Goal: Communication & Community: Answer question/provide support

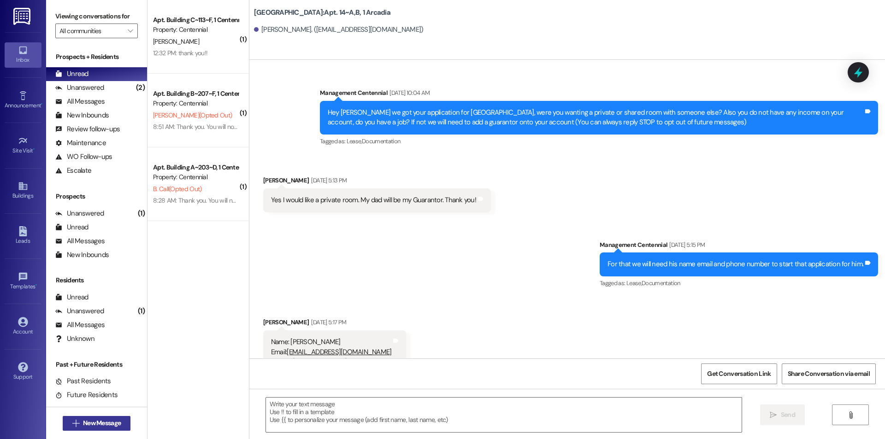
scroll to position [6558, 0]
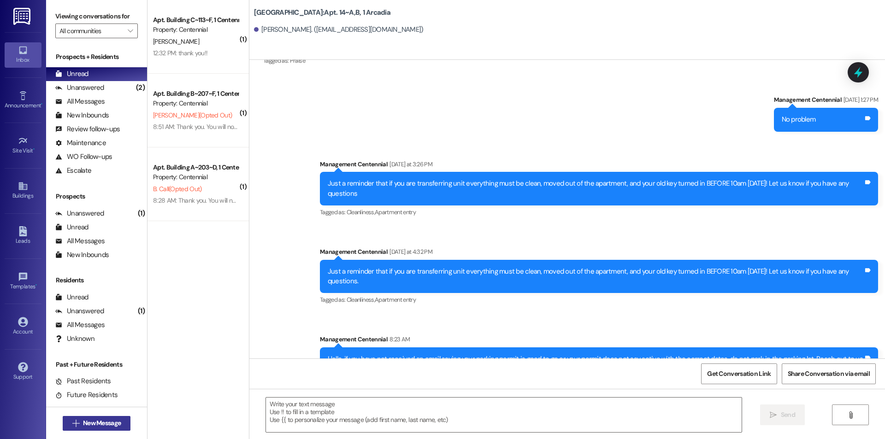
click at [104, 422] on span "New Message" at bounding box center [102, 423] width 38 height 10
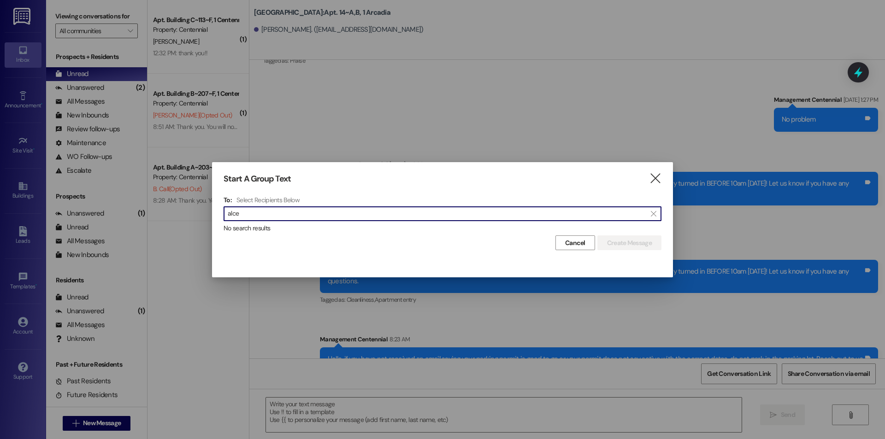
type input "alcea"
drag, startPoint x: 282, startPoint y: 215, endPoint x: 227, endPoint y: 220, distance: 55.1
click at [227, 220] on div " alcea " at bounding box center [442, 213] width 438 height 15
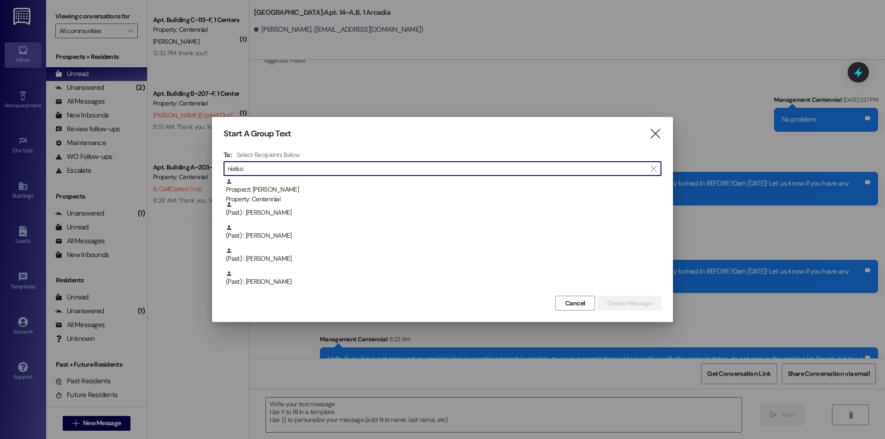
type input "[PERSON_NAME]"
drag, startPoint x: 341, startPoint y: 166, endPoint x: 113, endPoint y: 182, distance: 228.2
click at [113, 182] on div "Start A Group Text  To: Select Recipients Below  [PERSON_NAME]  Prospect: [P…" at bounding box center [442, 219] width 885 height 439
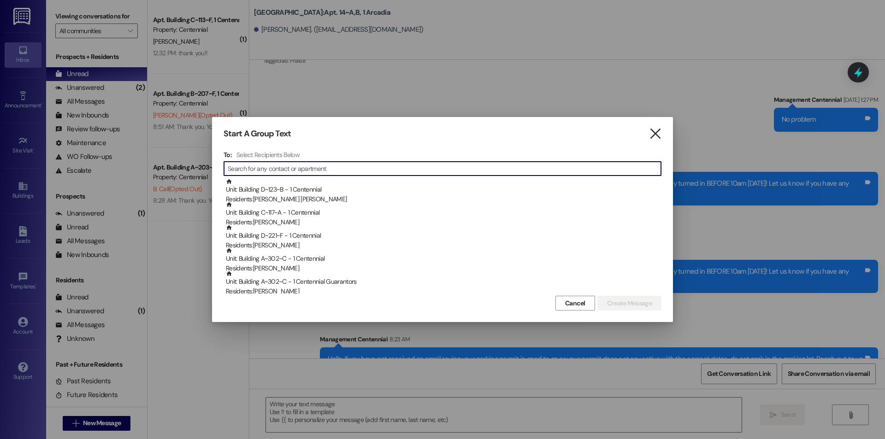
click at [660, 129] on icon "" at bounding box center [655, 134] width 12 height 10
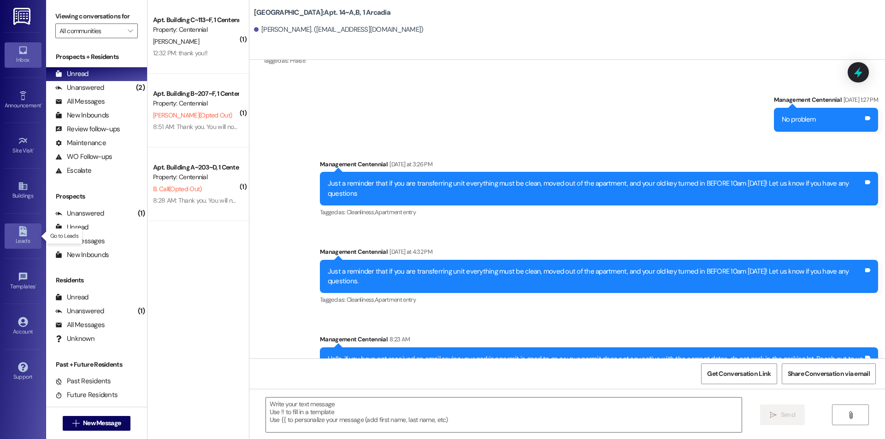
click at [27, 236] on icon at bounding box center [23, 231] width 10 height 10
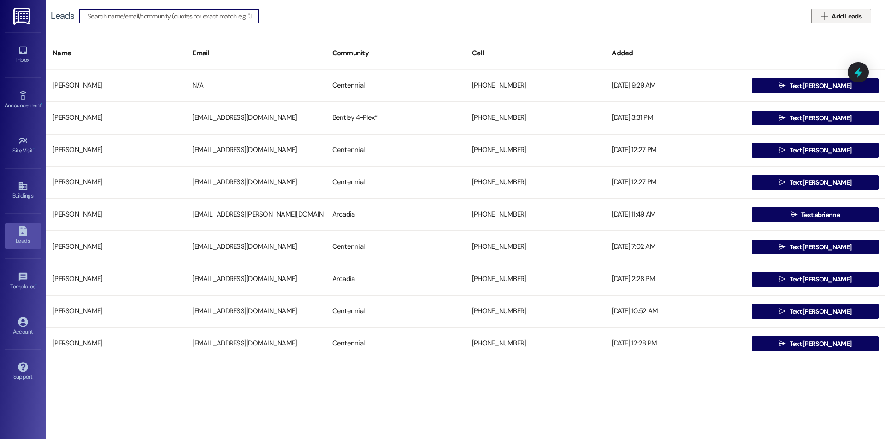
click at [846, 14] on span "Add Leads" at bounding box center [846, 17] width 30 height 10
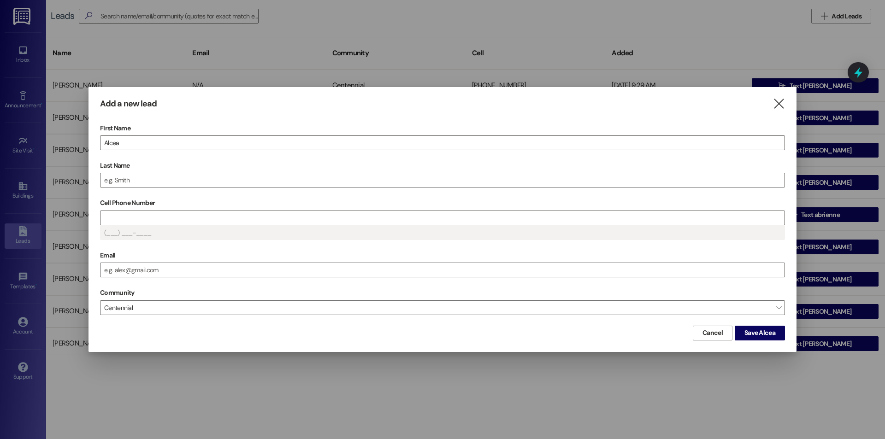
click at [337, 168] on label "Last Name" at bounding box center [442, 166] width 685 height 14
click at [337, 173] on input "Last Name" at bounding box center [442, 180] width 684 height 14
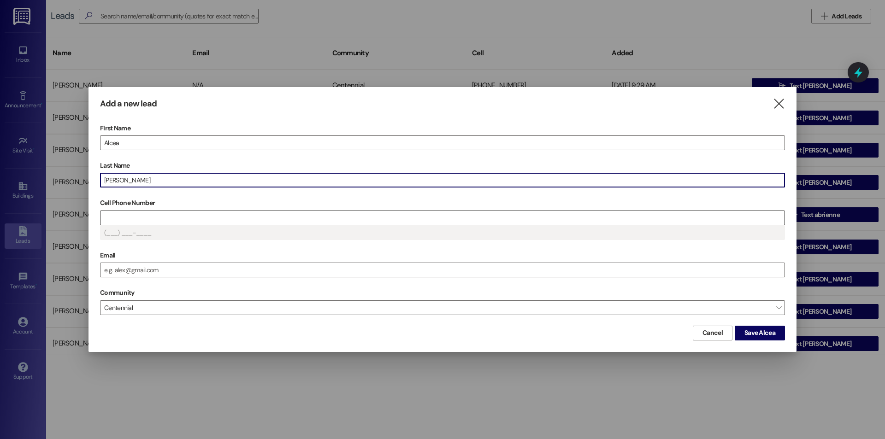
click at [205, 218] on input "Cell Phone Number" at bounding box center [442, 218] width 684 height 14
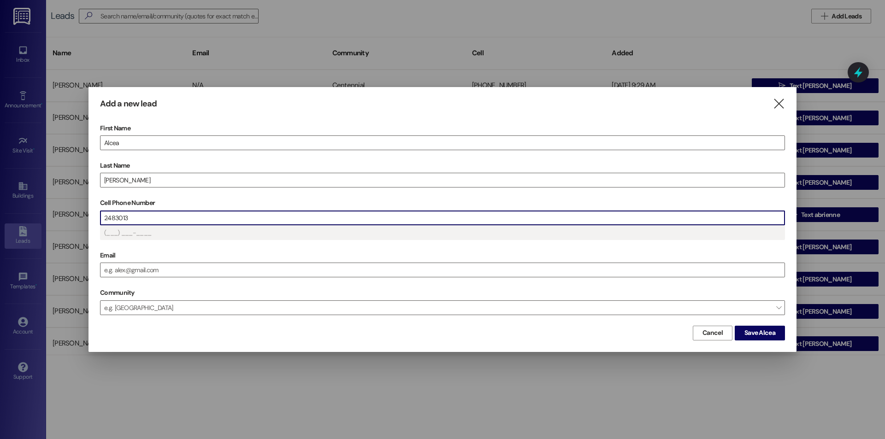
type input "(248) 301-3___"
click at [779, 334] on button "Save Alcea" at bounding box center [760, 333] width 50 height 15
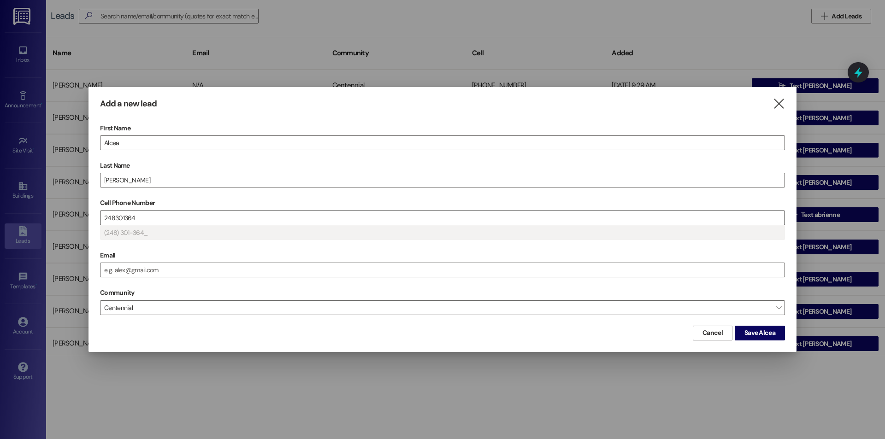
click at [118, 223] on input "248301364" at bounding box center [442, 218] width 684 height 14
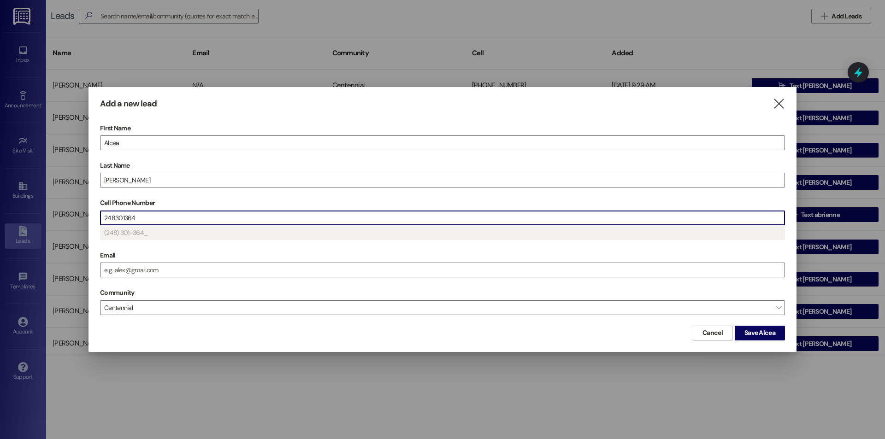
click at [118, 222] on input "248301364" at bounding box center [442, 218] width 684 height 14
click at [115, 218] on input "248301364" at bounding box center [442, 218] width 684 height 14
click at [751, 334] on span "Save Alcea" at bounding box center [759, 333] width 31 height 10
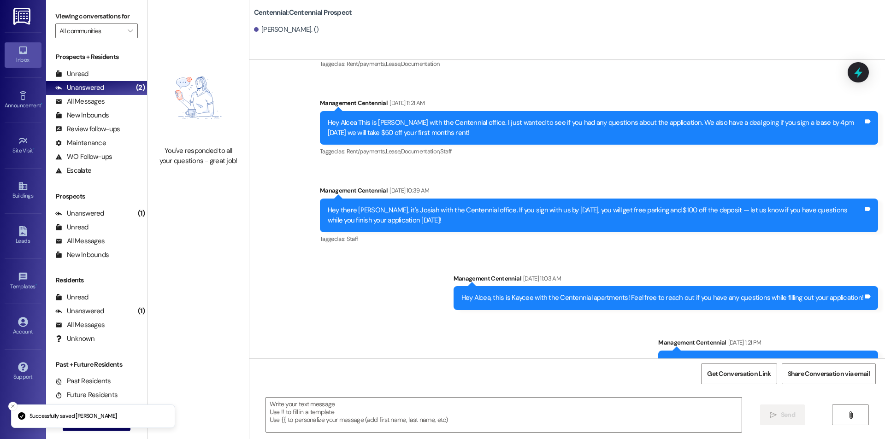
scroll to position [1478, 0]
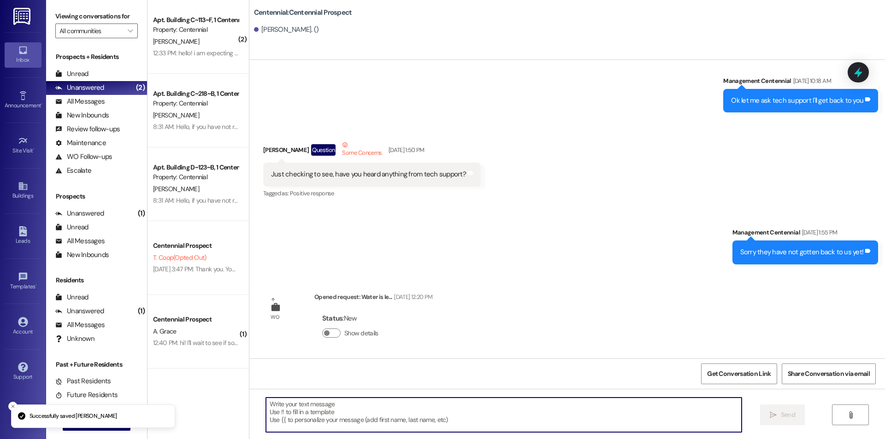
click at [430, 399] on textarea at bounding box center [504, 415] width 476 height 35
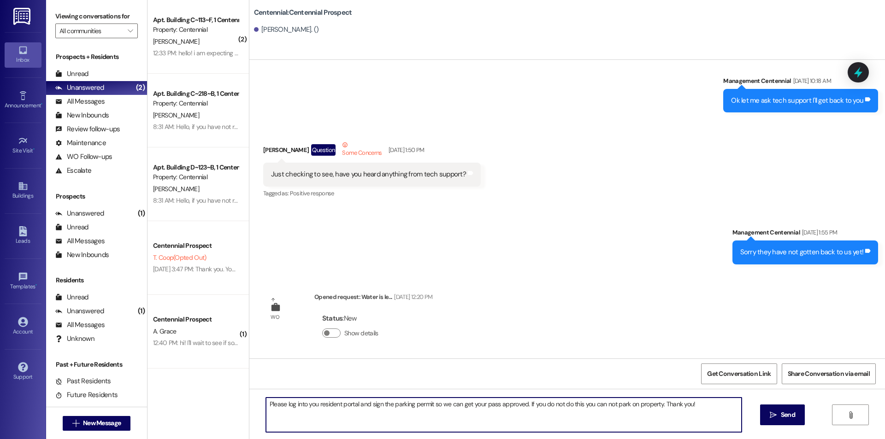
drag, startPoint x: 702, startPoint y: 402, endPoint x: 243, endPoint y: 401, distance: 459.0
click at [249, 401] on div "Please log into you resident portal and sign the parking permit so we can get y…" at bounding box center [566, 423] width 635 height 69
type textarea "Please log into you resident portal and sign the parking permit so we can get y…"
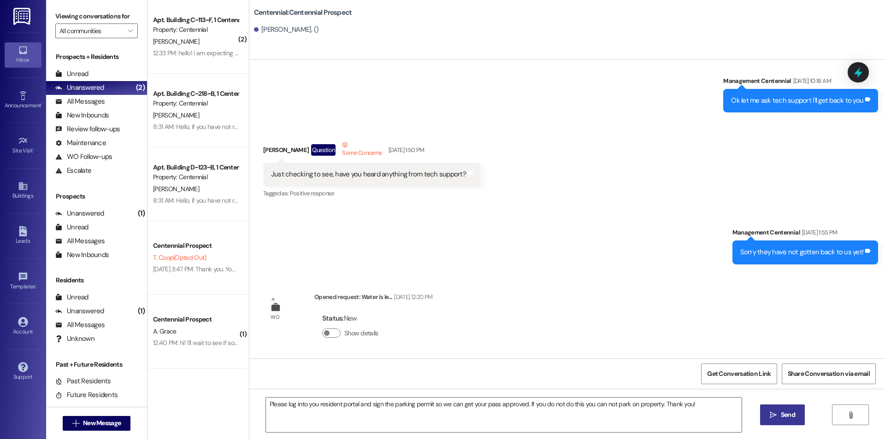
click at [791, 413] on span "Send" at bounding box center [788, 415] width 14 height 10
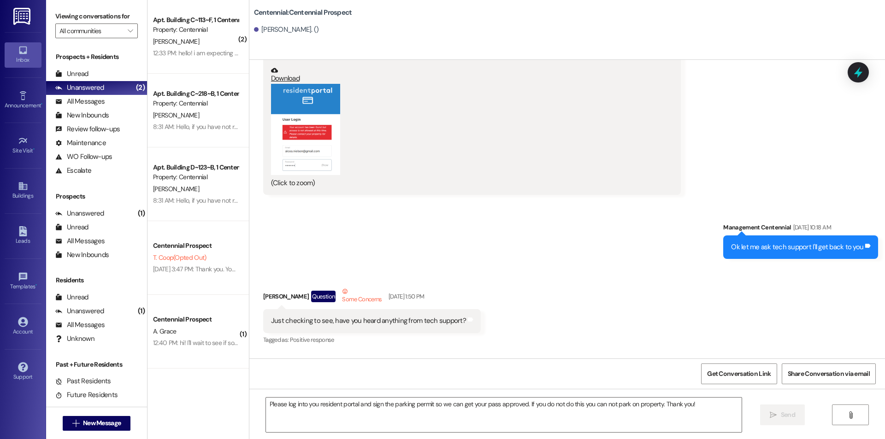
scroll to position [1327, 0]
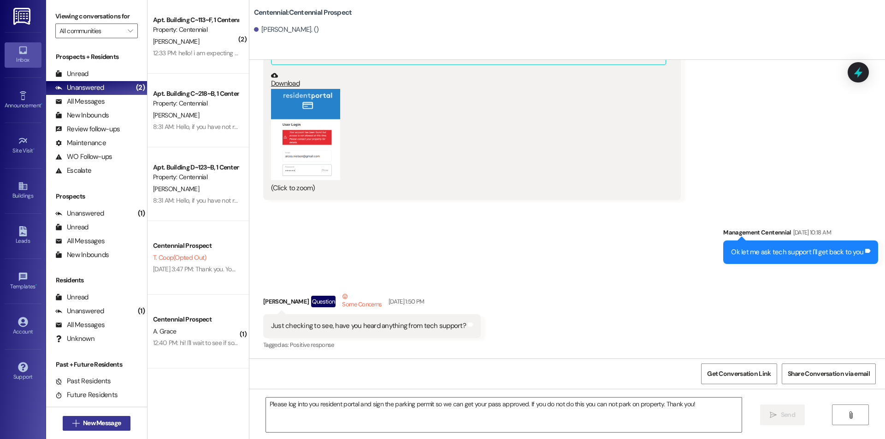
click at [66, 417] on button " New Message" at bounding box center [97, 423] width 68 height 15
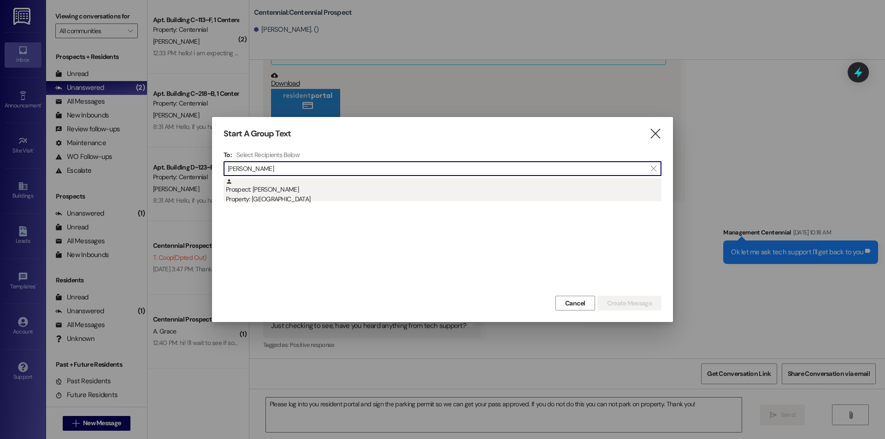
type input "[PERSON_NAME]"
click at [450, 201] on div "Property: [GEOGRAPHIC_DATA]" at bounding box center [443, 199] width 435 height 10
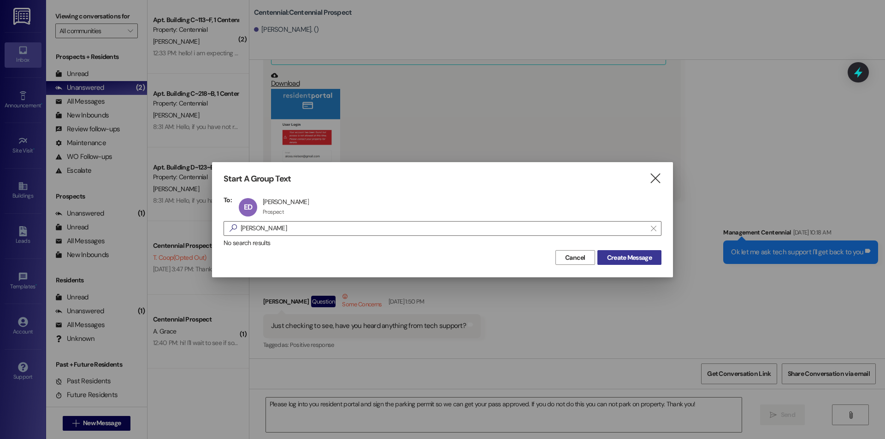
click at [610, 253] on span "Create Message" at bounding box center [629, 258] width 45 height 10
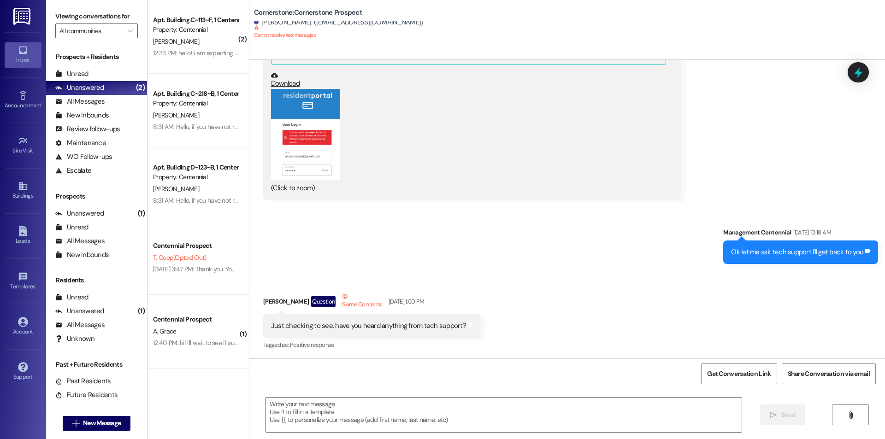
scroll to position [0, 0]
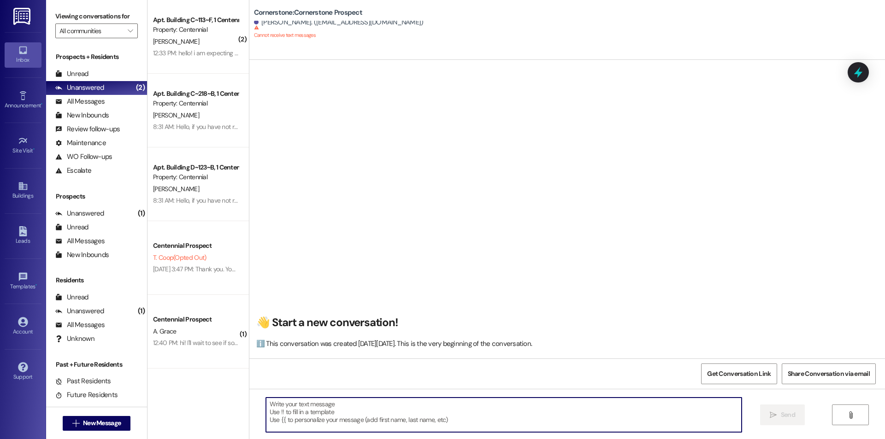
paste textarea "Please log into you resident portal and sign the parking permit so we can get y…"
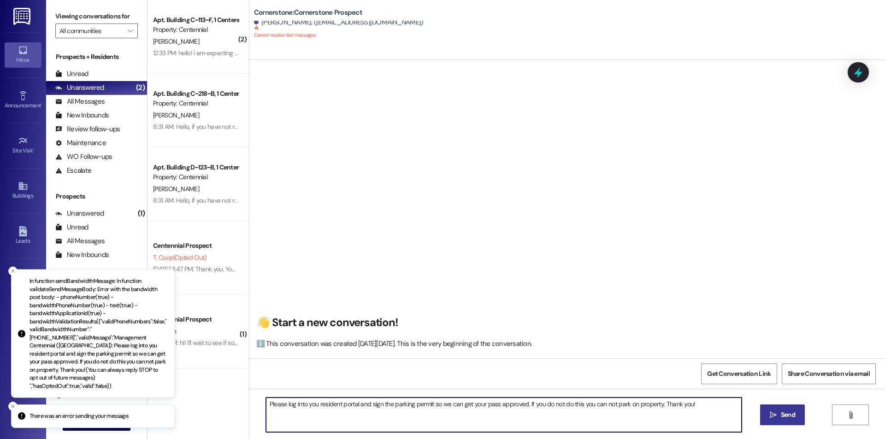
drag, startPoint x: 696, startPoint y: 406, endPoint x: 124, endPoint y: 399, distance: 571.9
click at [124, 399] on div "There was an error sending your message. In function sendBandwidthMessage: In f…" at bounding box center [442, 219] width 885 height 439
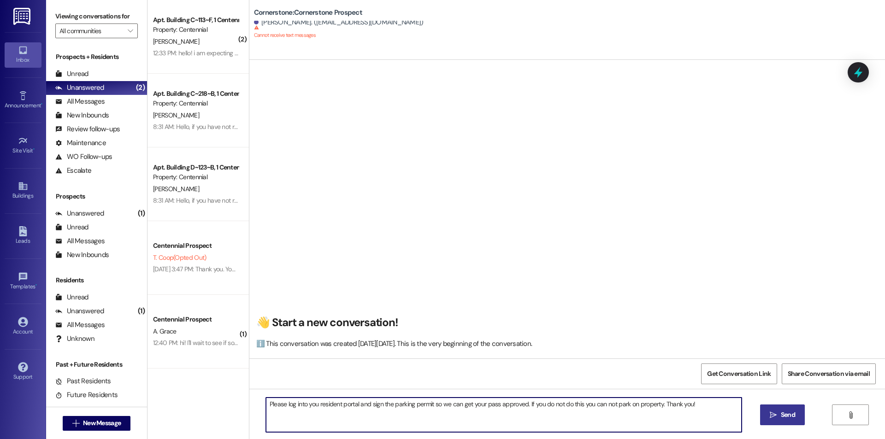
type textarea "Please log into you resident portal and sign the parking permit so we can get y…"
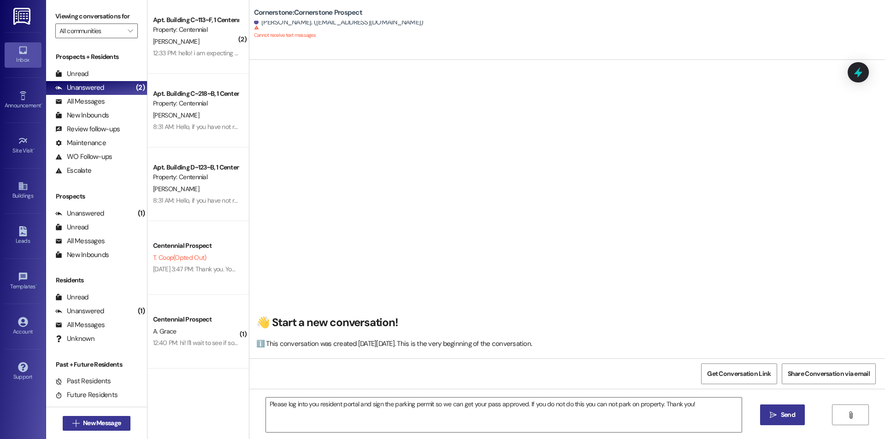
click at [120, 424] on div "Inbox Go to Inbox Announcement • Send A Text Announcement Site Visit • Go to Si…" at bounding box center [442, 219] width 885 height 439
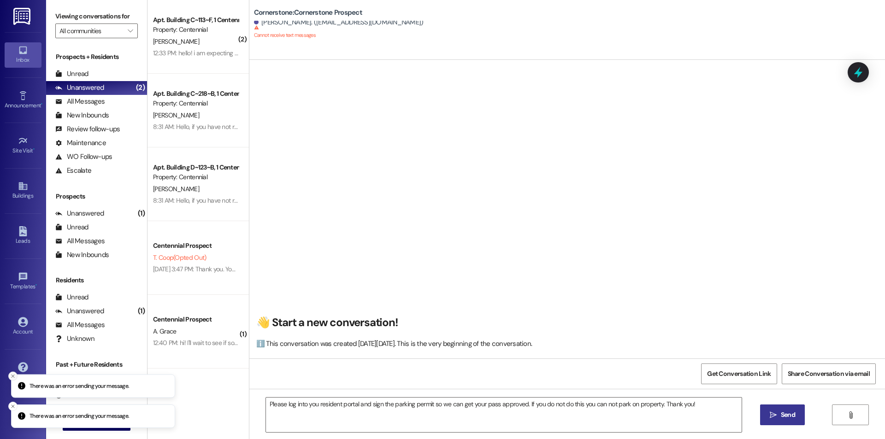
click at [13, 378] on icon "Close toast" at bounding box center [13, 376] width 6 height 6
click at [9, 403] on button "Close toast" at bounding box center [12, 406] width 9 height 9
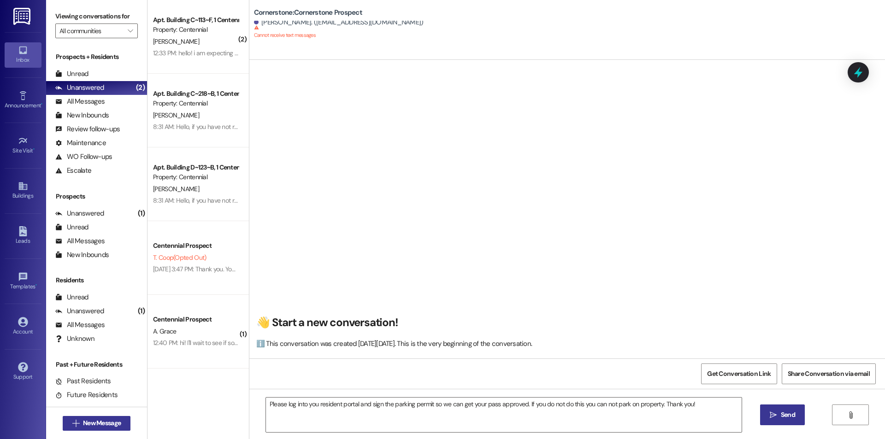
click at [74, 422] on icon "" at bounding box center [75, 423] width 7 height 7
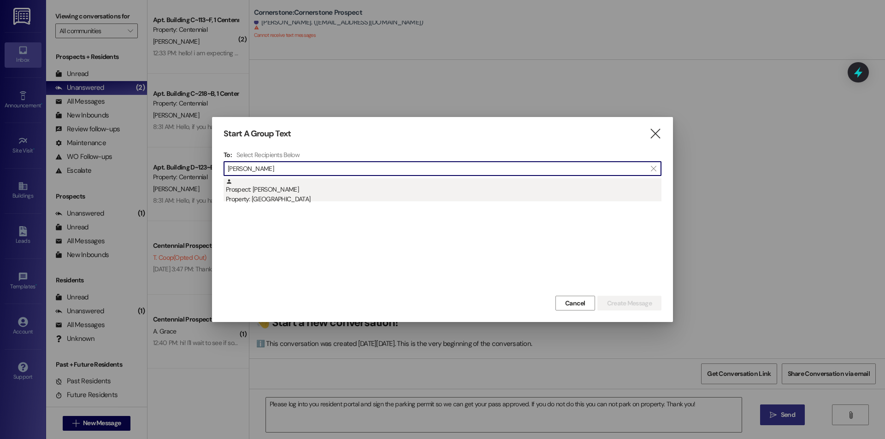
type input "[PERSON_NAME]"
click at [342, 185] on div "Prospect: [PERSON_NAME] Property: [GEOGRAPHIC_DATA]" at bounding box center [443, 191] width 435 height 26
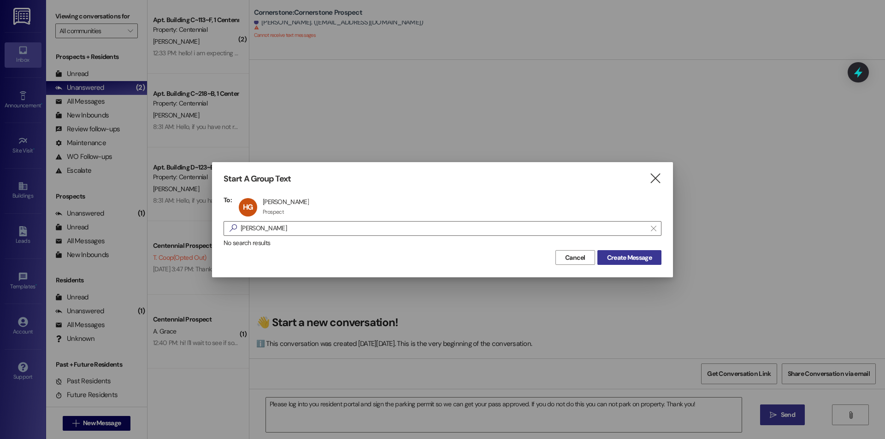
click at [636, 263] on button "Create Message" at bounding box center [629, 257] width 64 height 15
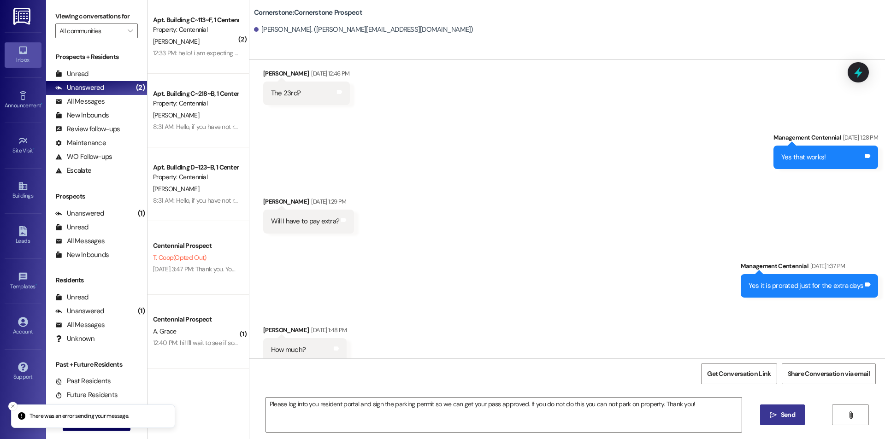
scroll to position [544, 0]
click at [792, 410] on button " Send" at bounding box center [782, 415] width 45 height 21
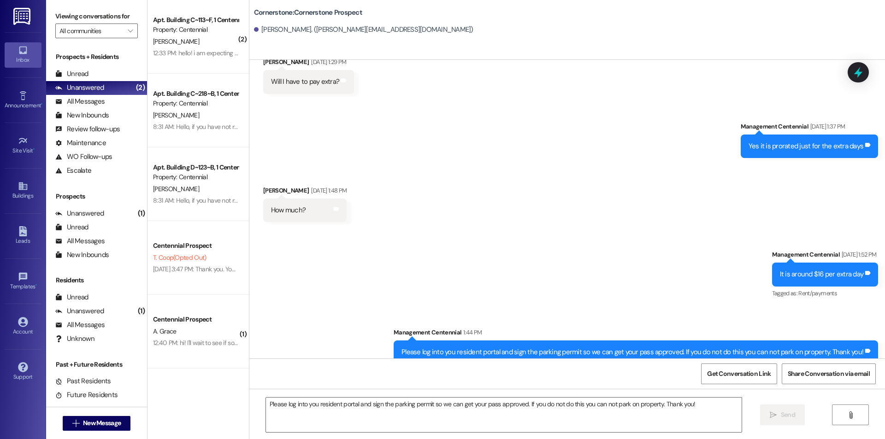
scroll to position [687, 0]
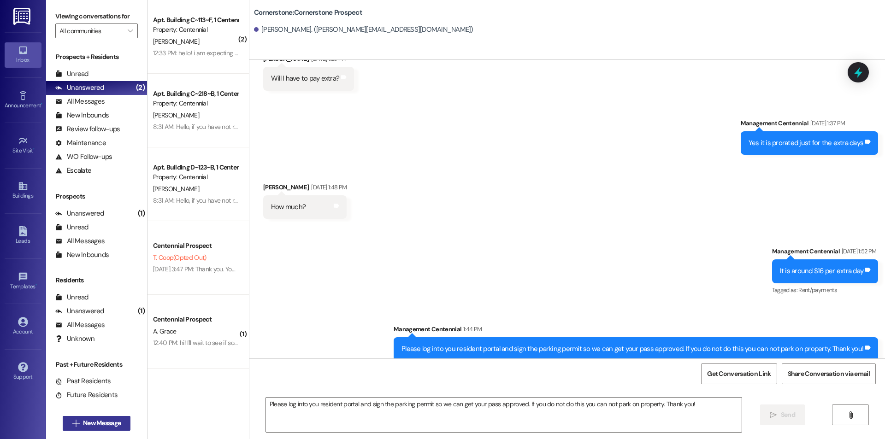
click at [98, 423] on span "New Message" at bounding box center [102, 423] width 38 height 10
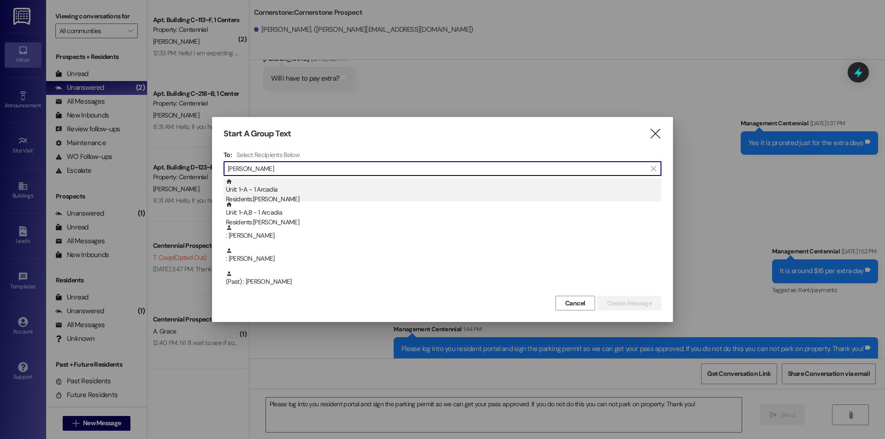
type input "[PERSON_NAME]"
click at [283, 193] on div "Unit: 1~A - 1 Arcadia Residents: [PERSON_NAME]" at bounding box center [443, 191] width 435 height 26
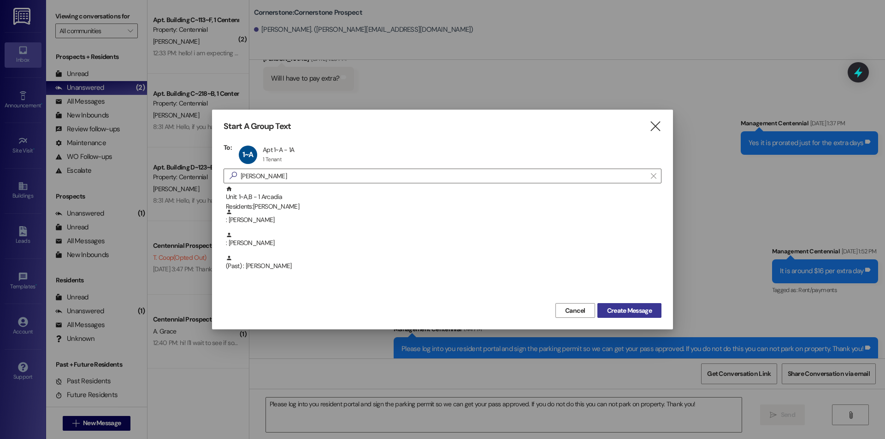
click at [636, 309] on span "Create Message" at bounding box center [629, 311] width 45 height 10
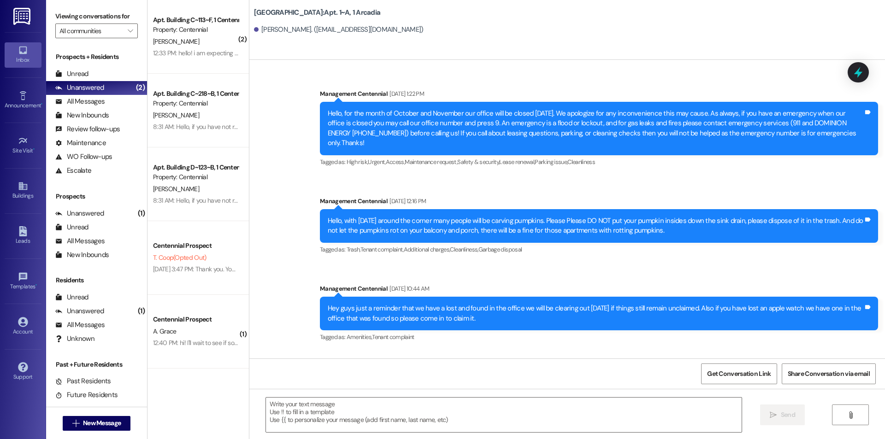
scroll to position [6861, 0]
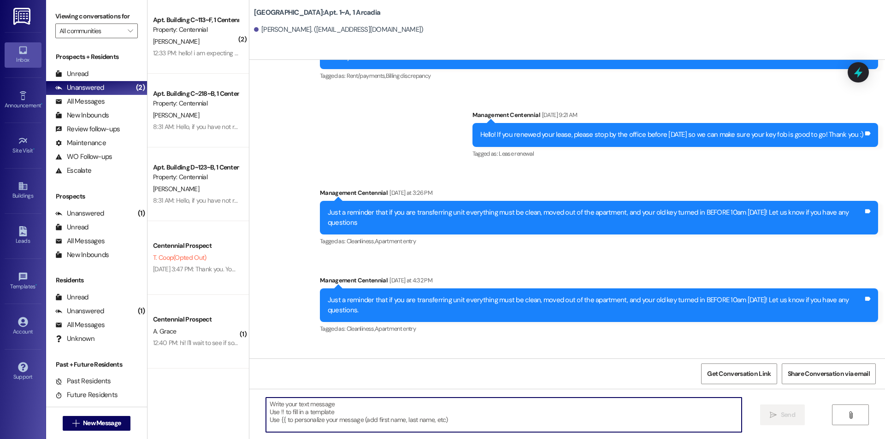
paste textarea "Please log into you resident portal and sign the parking permit so we can get y…"
type textarea "Please log into you resident portal and sign the parking permit so we can get y…"
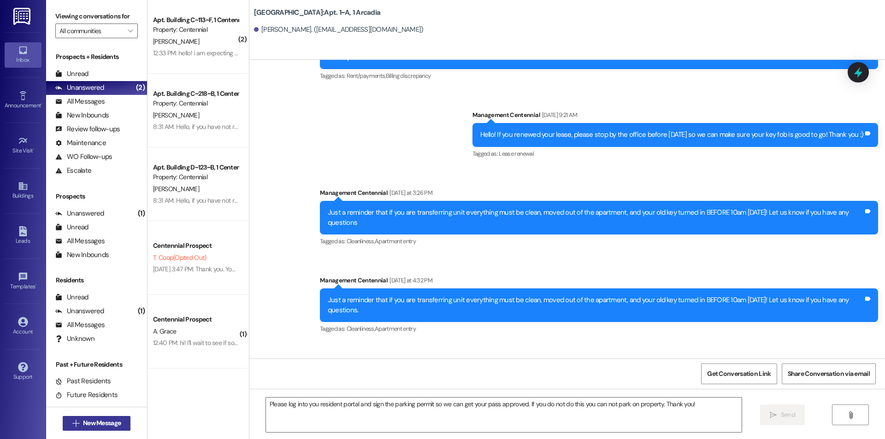
drag, startPoint x: 311, startPoint y: 423, endPoint x: 90, endPoint y: 427, distance: 220.7
click at [90, 427] on span "New Message" at bounding box center [102, 423] width 38 height 10
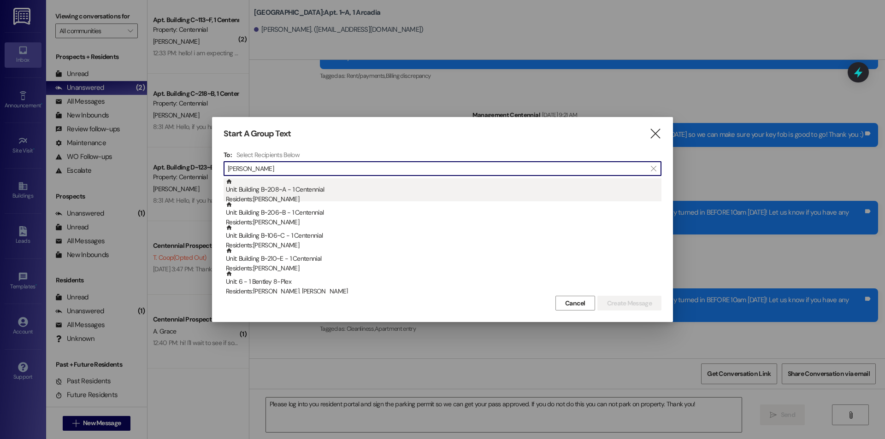
type input "[PERSON_NAME]"
click at [272, 200] on div "Residents: [PERSON_NAME]" at bounding box center [443, 199] width 435 height 10
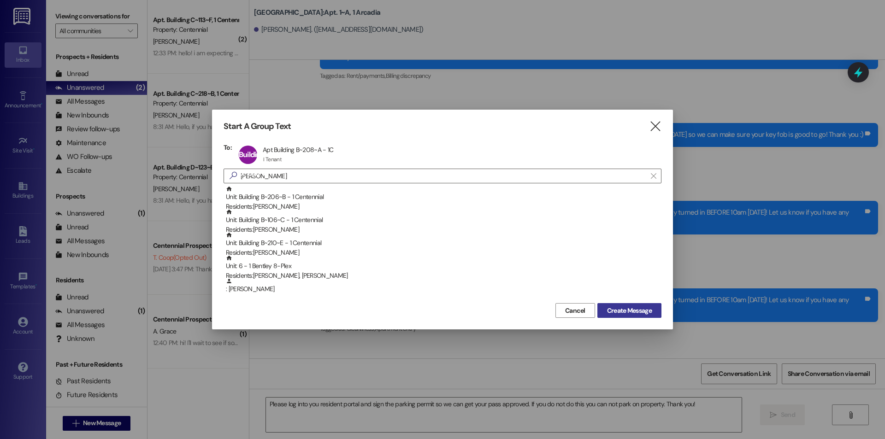
click at [623, 309] on span "Create Message" at bounding box center [629, 311] width 45 height 10
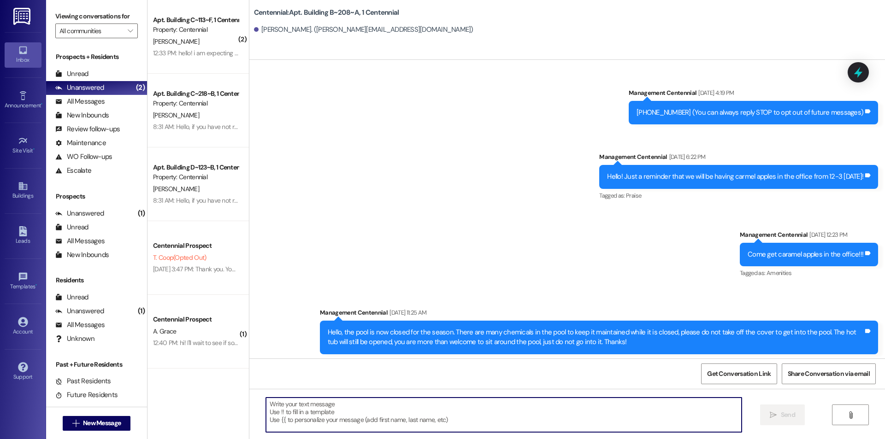
scroll to position [17257, 0]
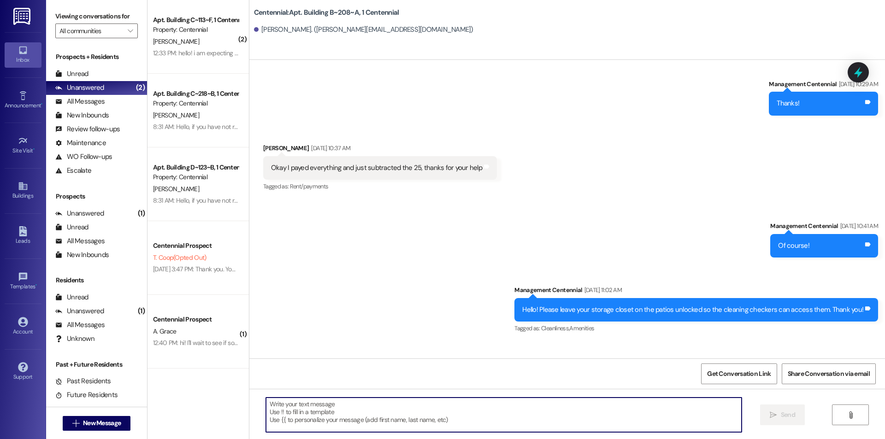
type textarea "Please log into you resident portal and sign the parking permit so we can get y…"
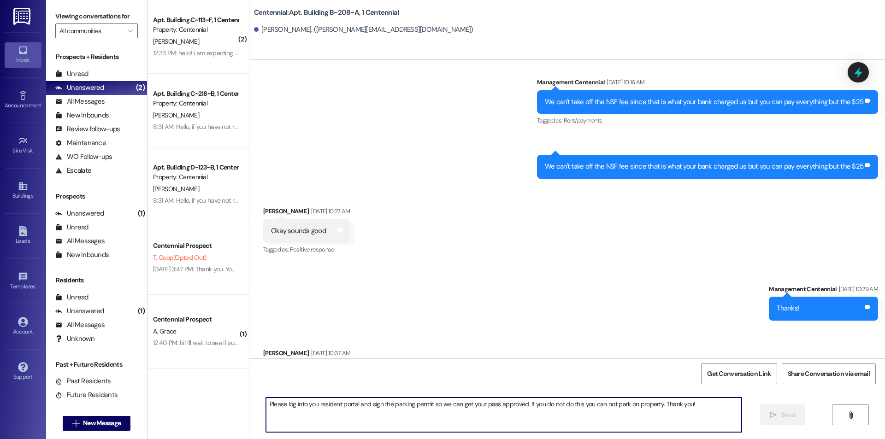
scroll to position [17040, 0]
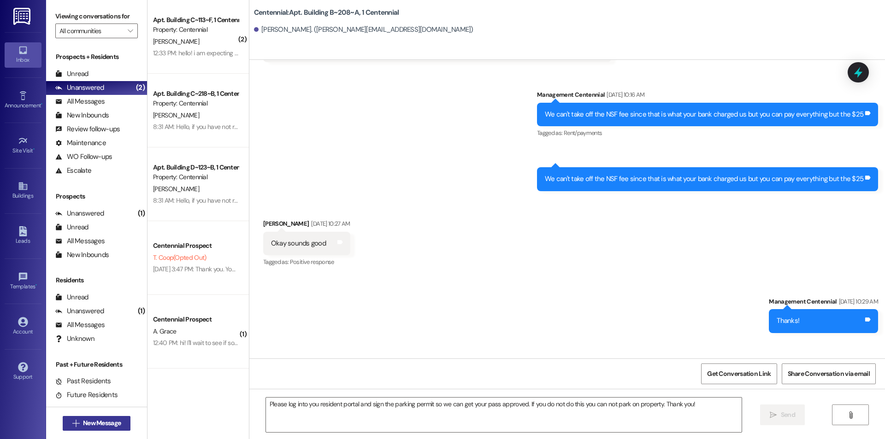
click at [100, 424] on span "New Message" at bounding box center [102, 423] width 38 height 10
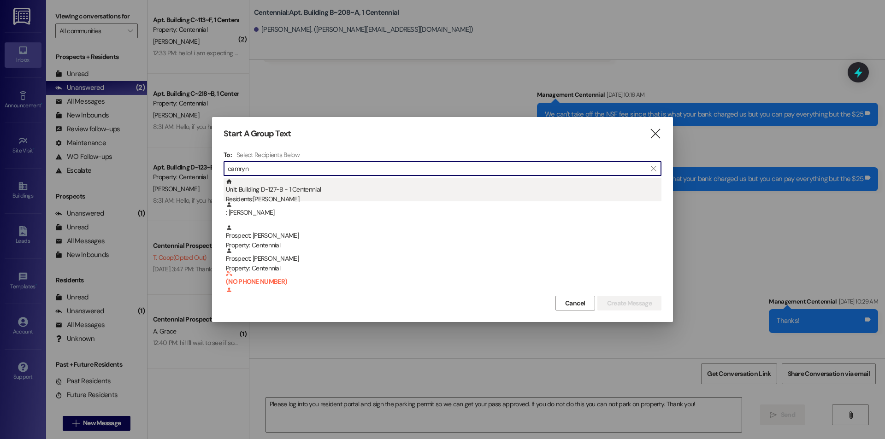
type input "camryn"
click at [283, 198] on div "Residents: [PERSON_NAME]" at bounding box center [443, 199] width 435 height 10
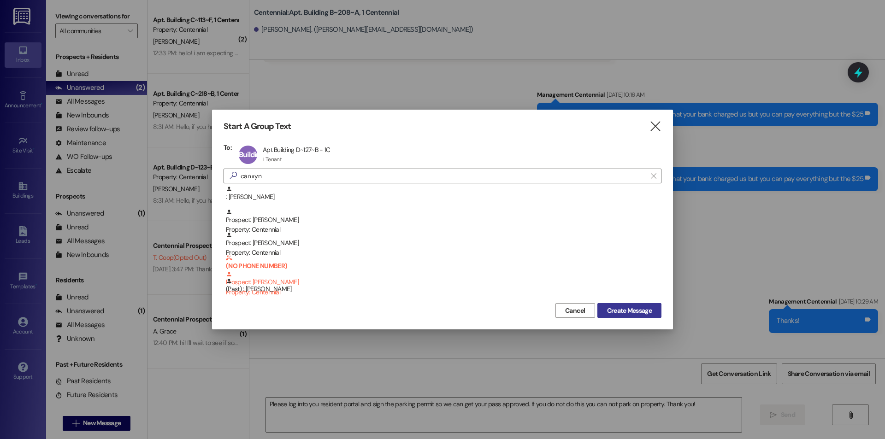
click at [620, 305] on button "Create Message" at bounding box center [629, 310] width 64 height 15
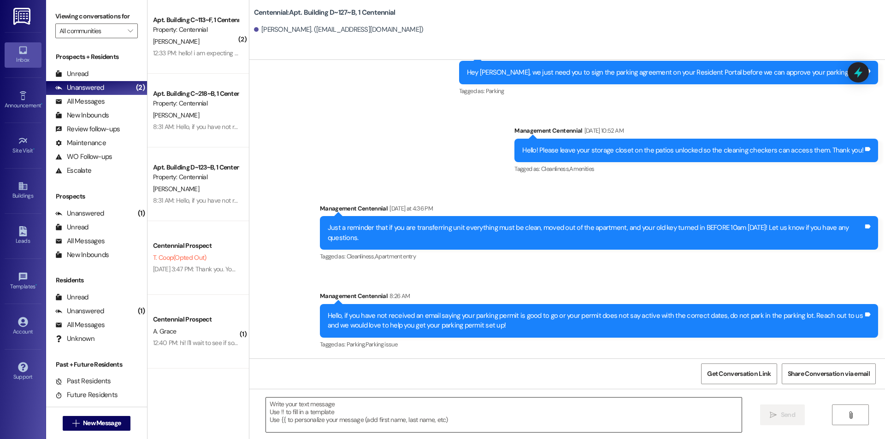
scroll to position [1044, 0]
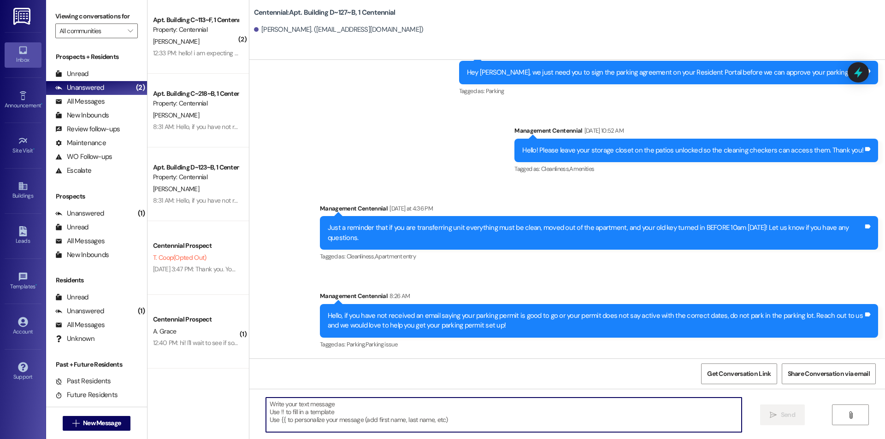
paste textarea "Please log into you resident portal and sign the parking permit so we can get y…"
type textarea "Please log into you resident portal and sign the parking permit so we can get y…"
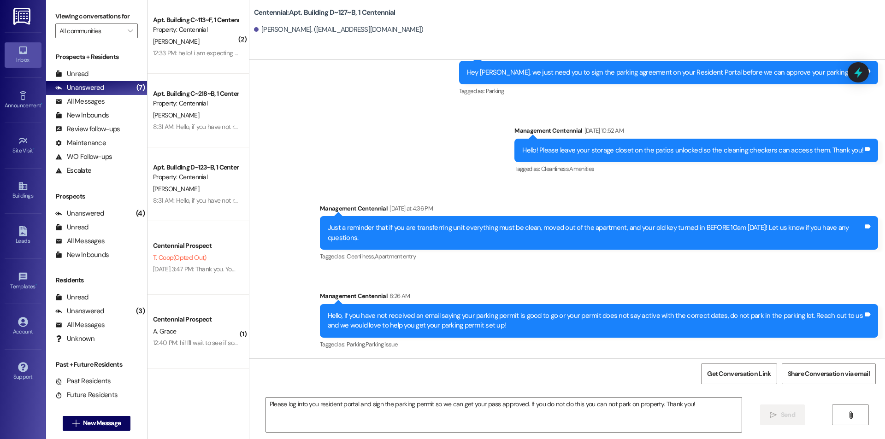
click at [76, 415] on div " New Message" at bounding box center [97, 423] width 68 height 23
click at [92, 420] on span "New Message" at bounding box center [102, 423] width 38 height 10
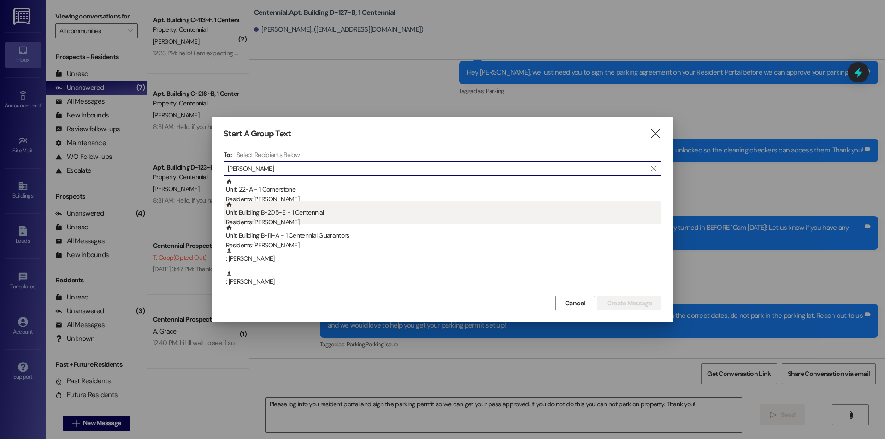
type input "[PERSON_NAME]"
click at [317, 212] on div "Unit: Building B~205~E - 1 Centennial Residents: [PERSON_NAME]" at bounding box center [443, 214] width 435 height 26
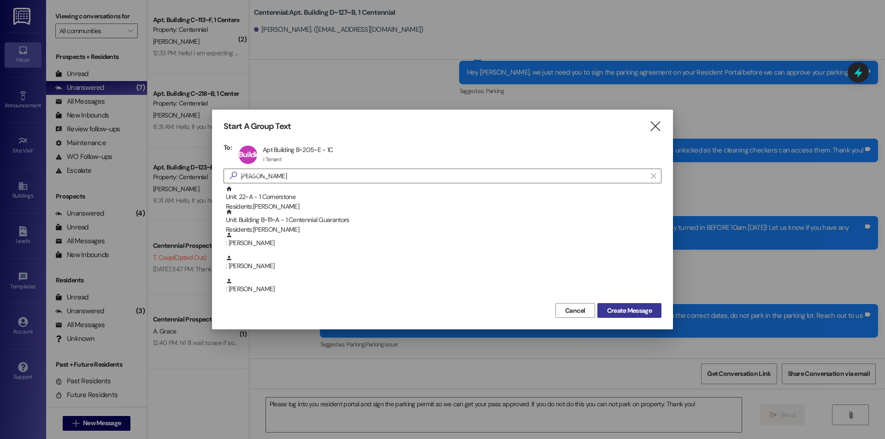
click at [624, 304] on button "Create Message" at bounding box center [629, 310] width 64 height 15
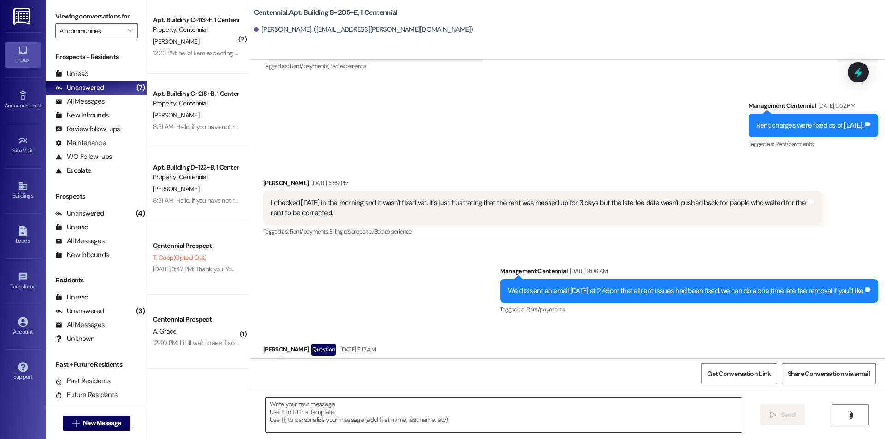
scroll to position [10424, 0]
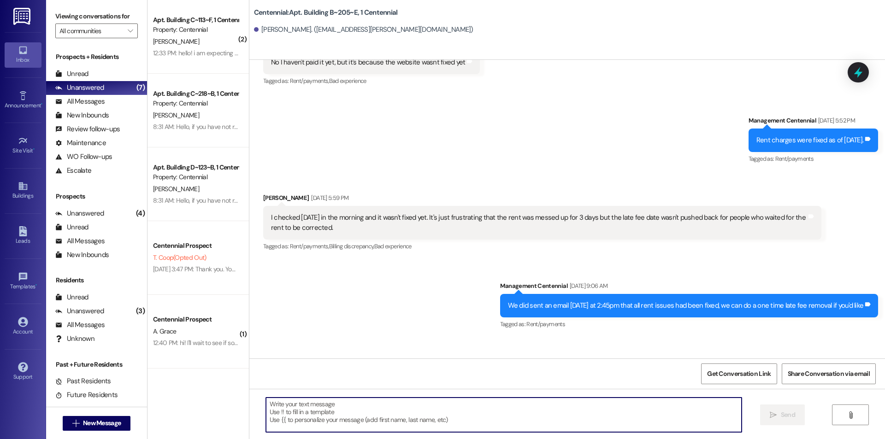
paste textarea "Please log into you resident portal and sign the parking permit so we can get y…"
type textarea "Please log into you resident portal and sign the parking permit so we can get y…"
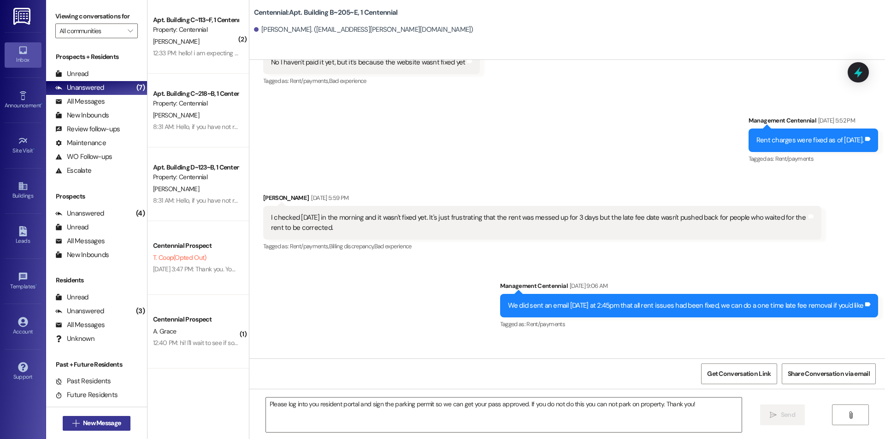
click at [83, 424] on span "New Message" at bounding box center [102, 423] width 38 height 10
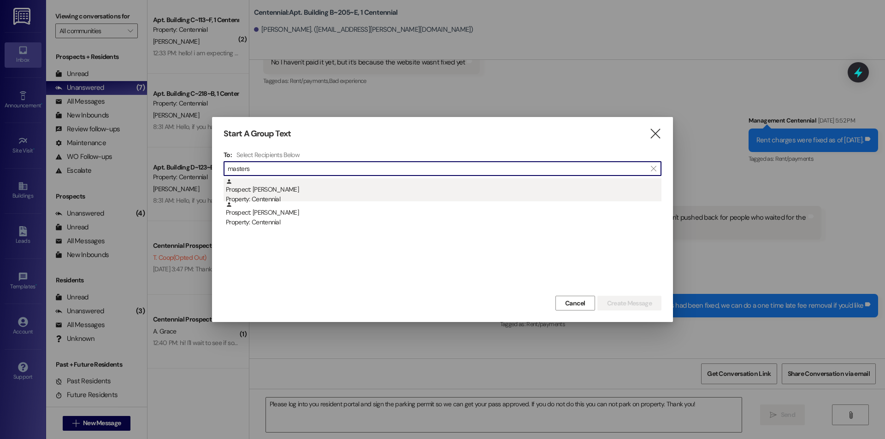
type input "masters"
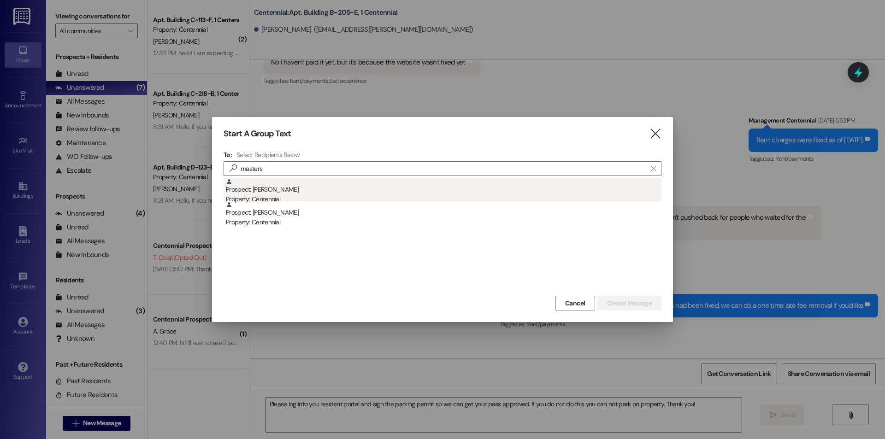
click at [291, 195] on div "Property: Centennial" at bounding box center [443, 199] width 435 height 10
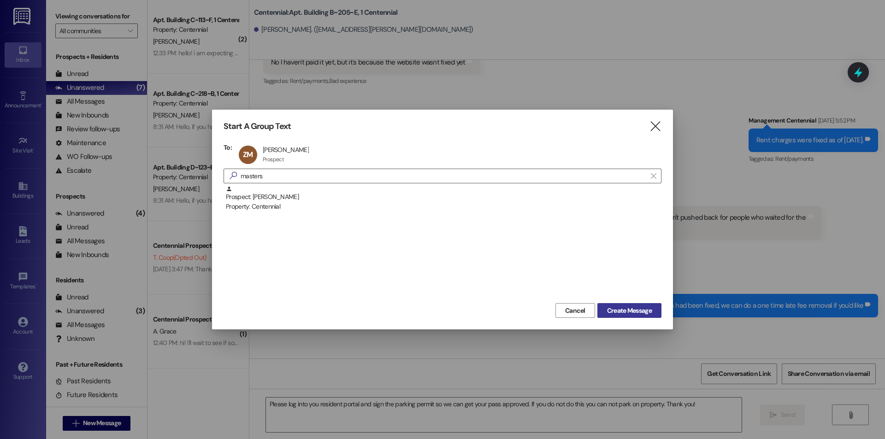
click at [651, 309] on span "Create Message" at bounding box center [629, 311] width 45 height 10
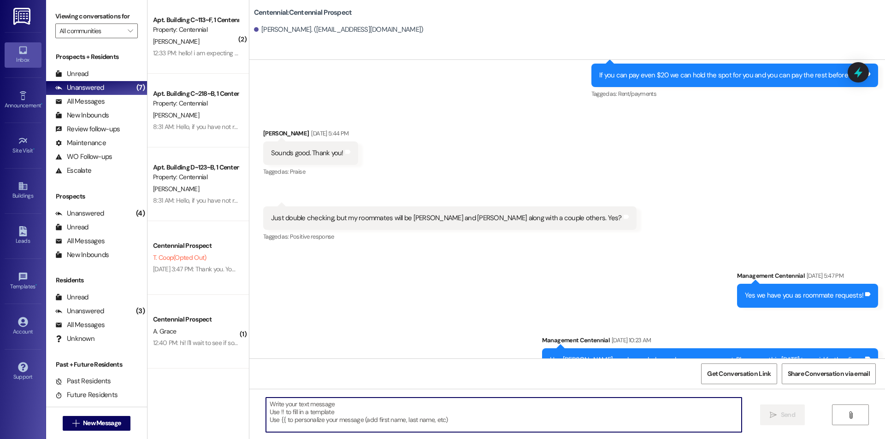
scroll to position [1178, 0]
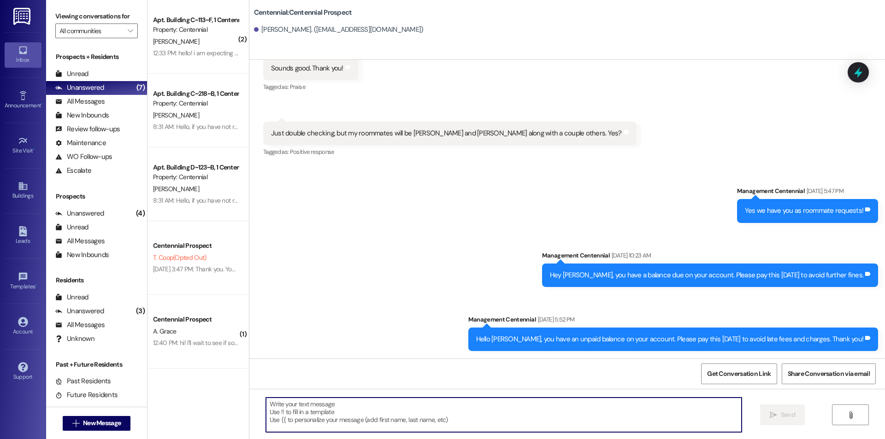
paste textarea "Please log into you resident portal and sign the parking permit so we can get y…"
type textarea "Please log into you resident portal and sign the parking permit so we can get y…"
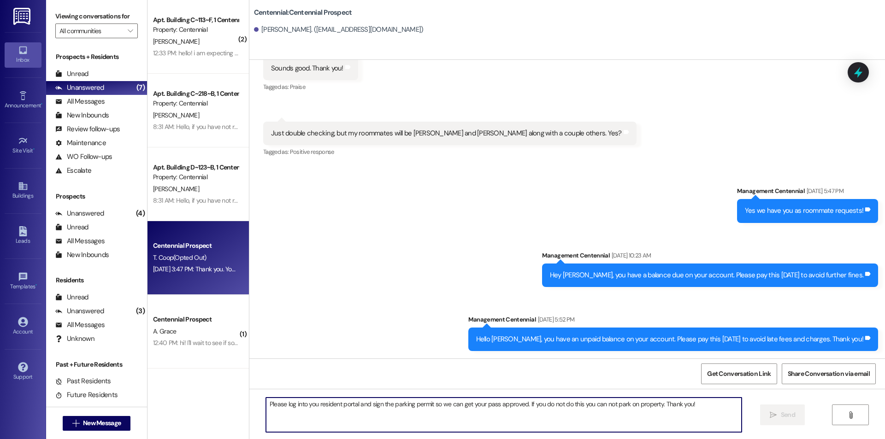
scroll to position [1179, 0]
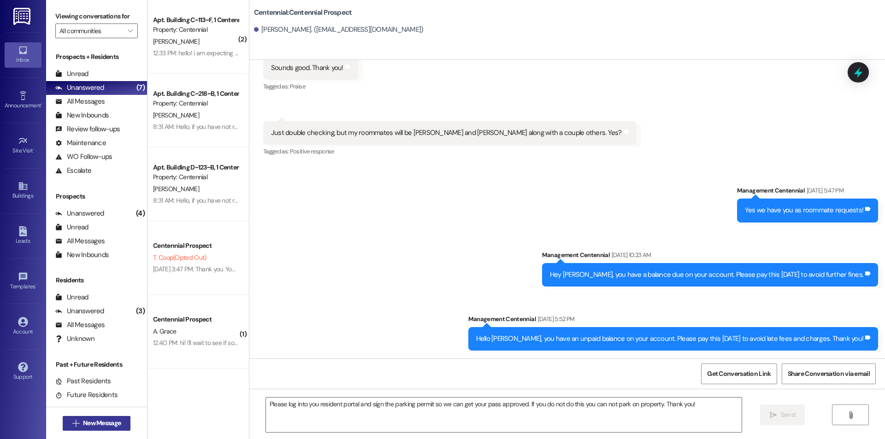
click at [108, 422] on span "New Message" at bounding box center [102, 423] width 38 height 10
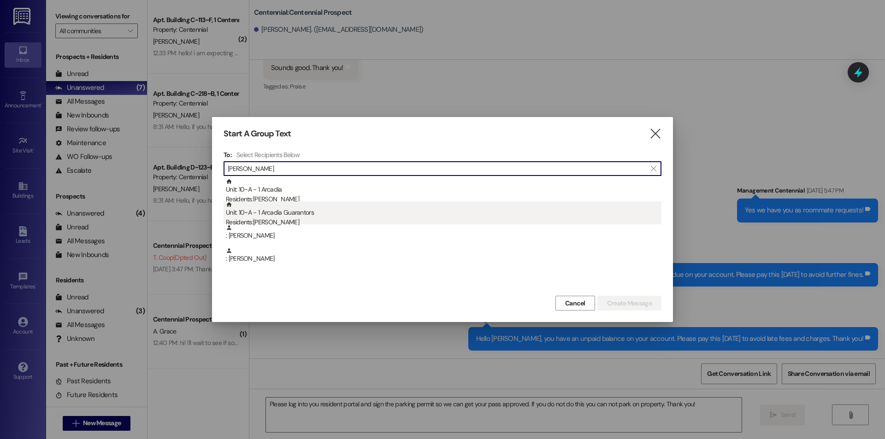
type input "[PERSON_NAME]"
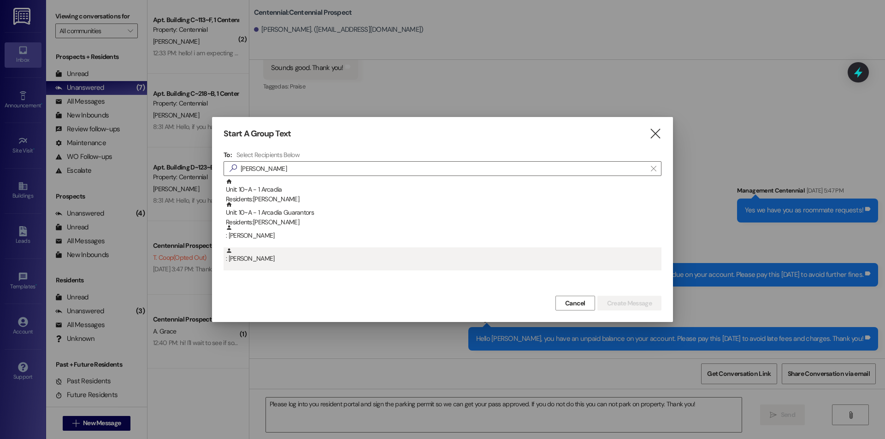
drag, startPoint x: 298, startPoint y: 217, endPoint x: 317, endPoint y: 263, distance: 49.6
click at [317, 263] on div "Unit: 10~A - 1 Arcadia Residents: [PERSON_NAME] Unit: 10~A - 1 Arcadia Guaranto…" at bounding box center [442, 224] width 438 height 92
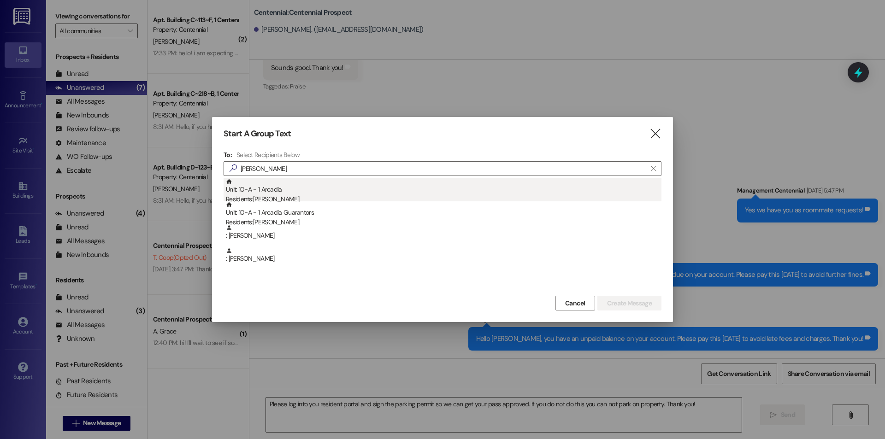
click at [300, 189] on div "Unit: 10~A - 1 Arcadia Residents: [PERSON_NAME]" at bounding box center [443, 191] width 435 height 26
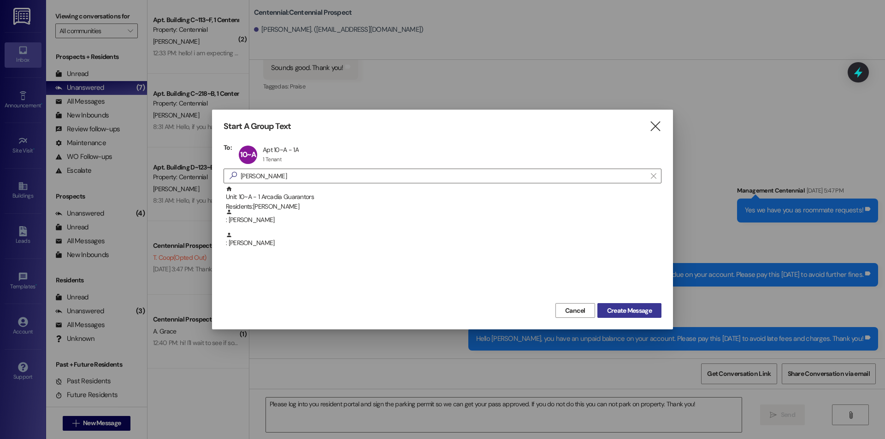
click at [612, 310] on span "Create Message" at bounding box center [629, 311] width 45 height 10
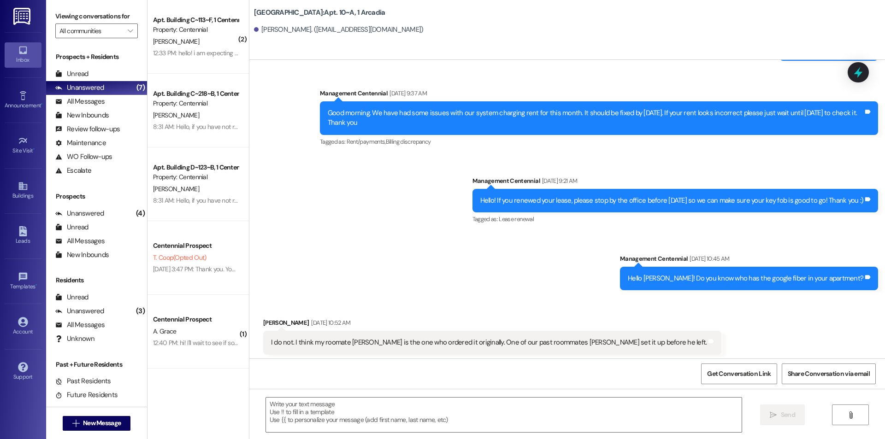
scroll to position [7017, 0]
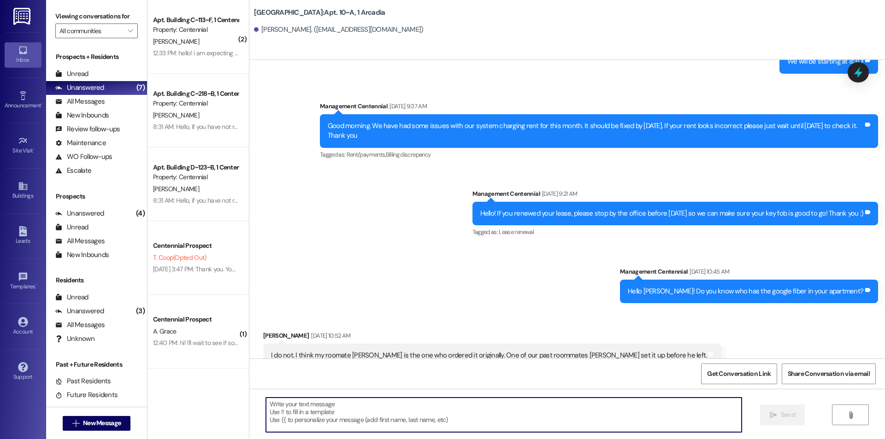
paste textarea "Please log into you resident portal and sign the parking permit so we can get y…"
type textarea "Please log into you resident portal and sign the parking permit so we can get y…"
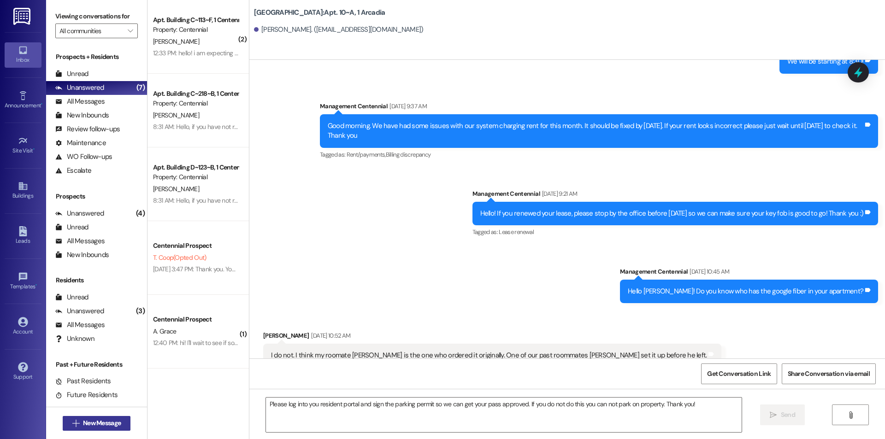
click at [118, 422] on span "New Message" at bounding box center [102, 423] width 38 height 10
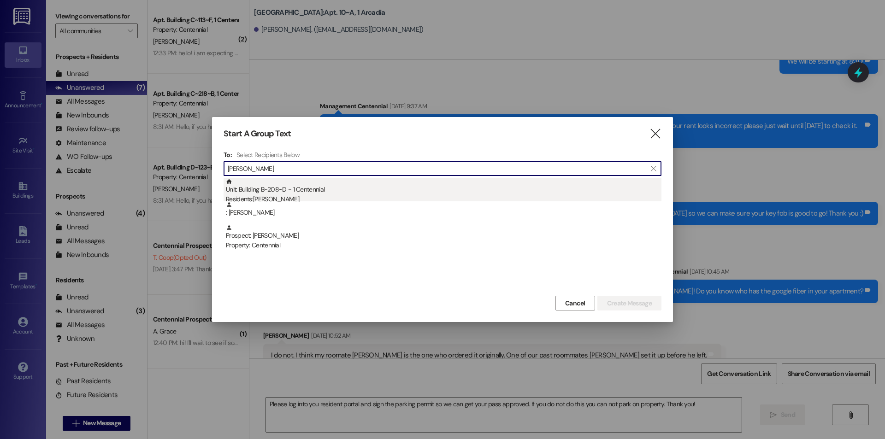
type input "[PERSON_NAME]"
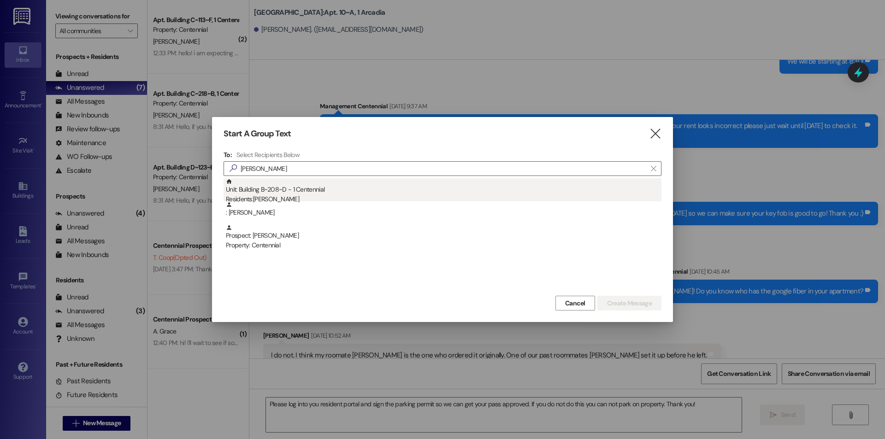
click at [303, 194] on div "Unit: Building B~208~D - 1 Centennial Residents: [PERSON_NAME]" at bounding box center [443, 191] width 435 height 26
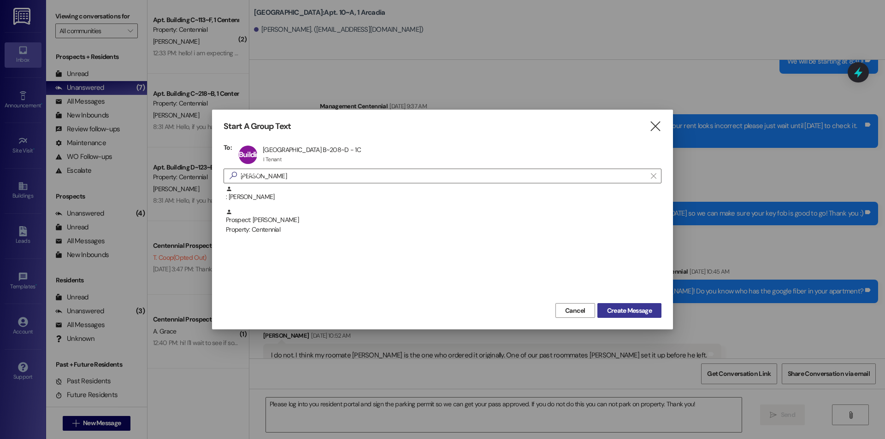
click at [615, 306] on span "Create Message" at bounding box center [629, 311] width 45 height 10
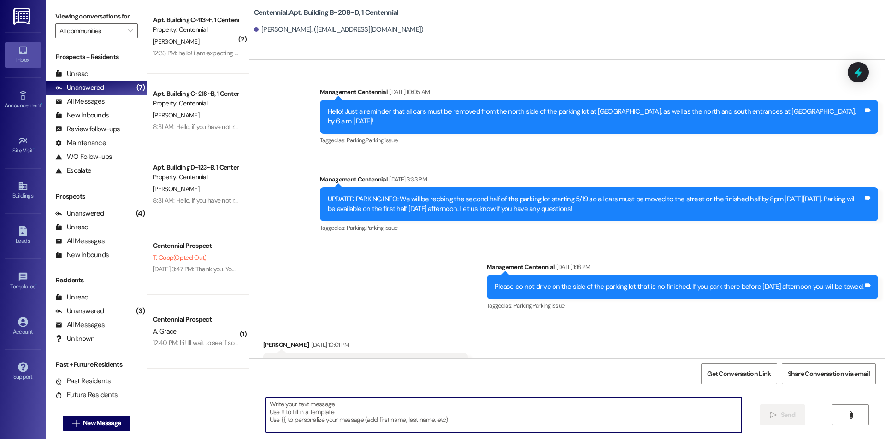
scroll to position [4075, 0]
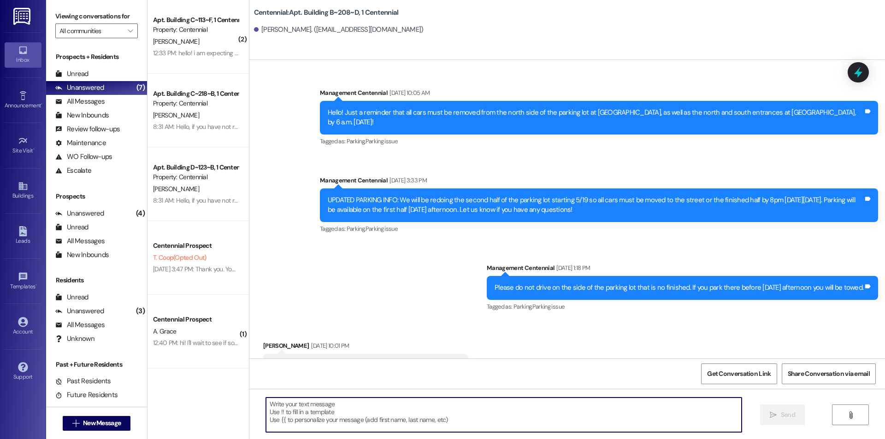
paste textarea "Please log into you resident portal and sign the parking permit so we can get y…"
type textarea "Please log into you resident portal and sign the parking permit so we can get y…"
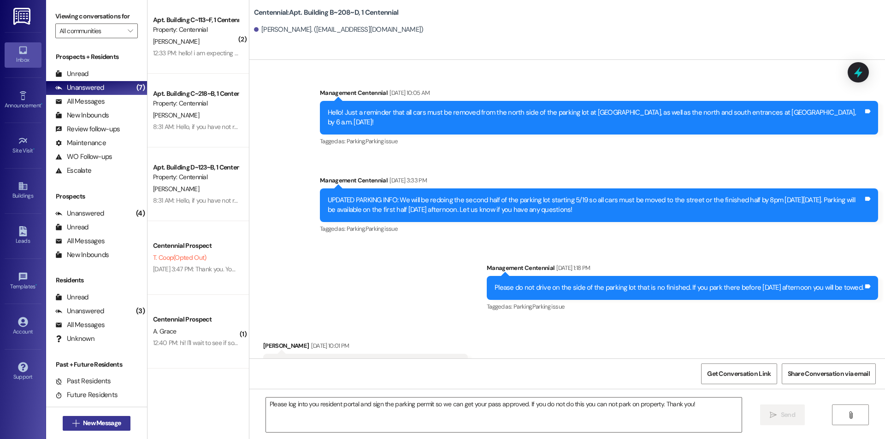
click at [96, 420] on span "New Message" at bounding box center [102, 423] width 38 height 10
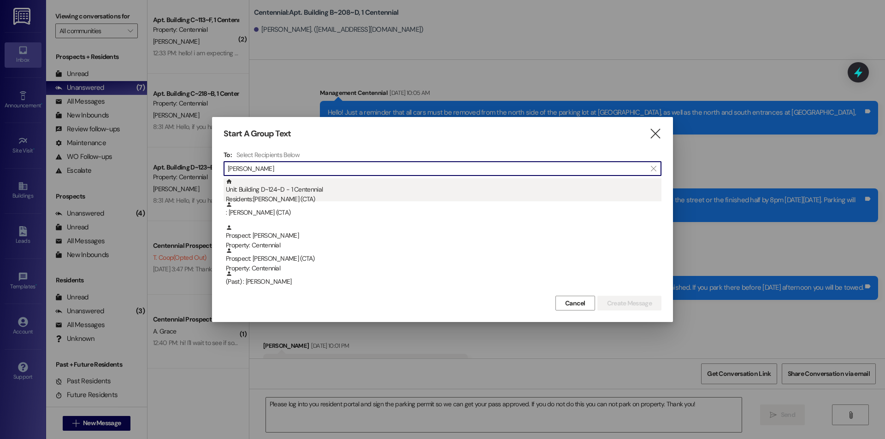
type input "[PERSON_NAME]"
click at [340, 194] on div "Unit: Building D~124~D - 1 Centennial Residents: [PERSON_NAME] (CTA)" at bounding box center [443, 191] width 435 height 26
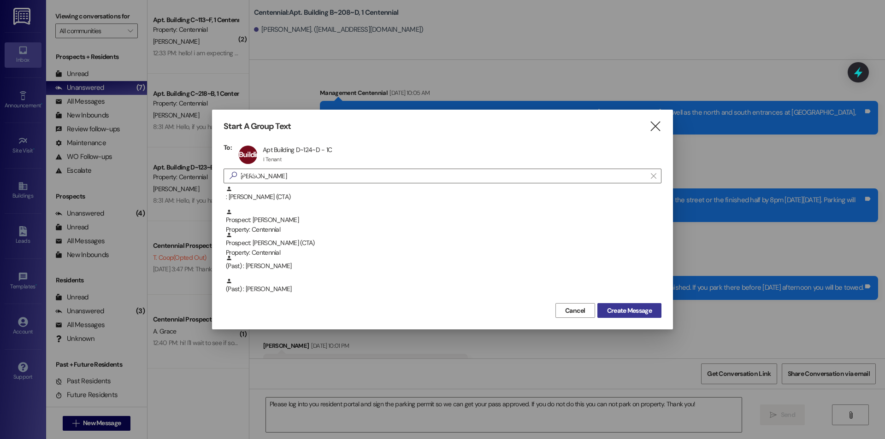
click at [634, 312] on span "Create Message" at bounding box center [629, 311] width 45 height 10
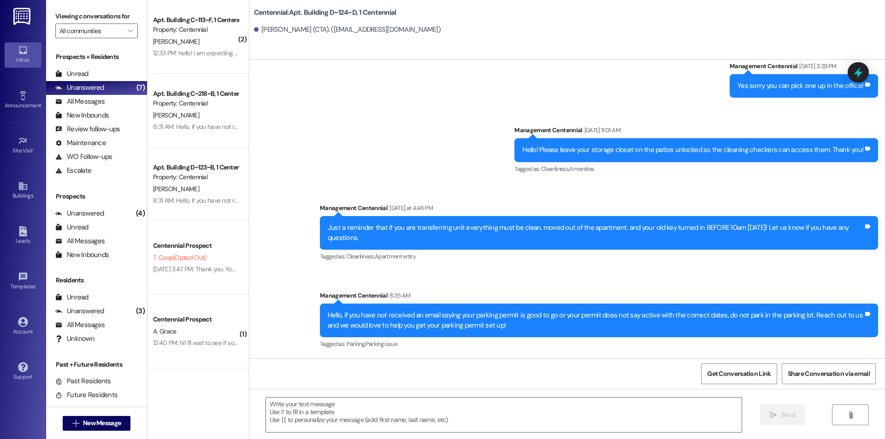
scroll to position [2099, 0]
drag, startPoint x: 478, startPoint y: 436, endPoint x: 386, endPoint y: 397, distance: 100.1
click at [386, 397] on div " Send " at bounding box center [566, 423] width 635 height 69
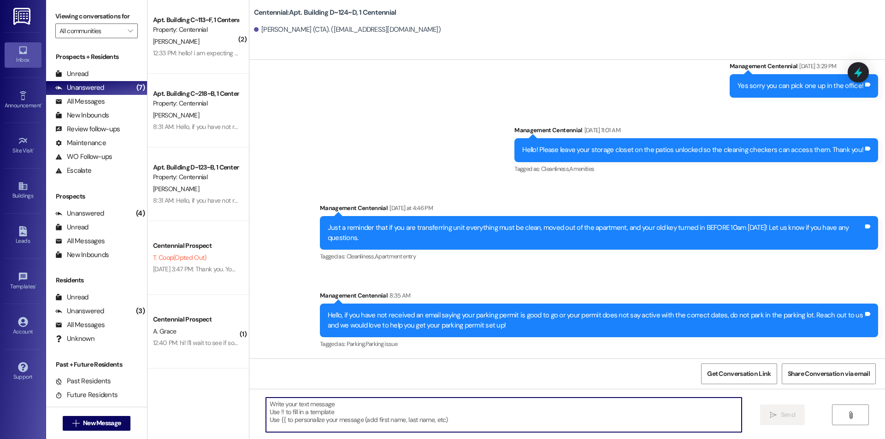
paste textarea "Please log into you resident portal and sign the parking permit so we can get y…"
type textarea "Please log into you resident portal and sign the parking permit so we can get y…"
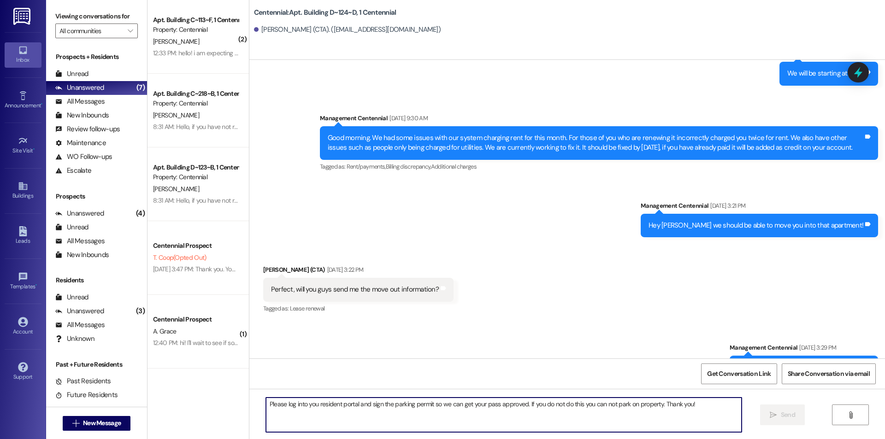
scroll to position [1781, 0]
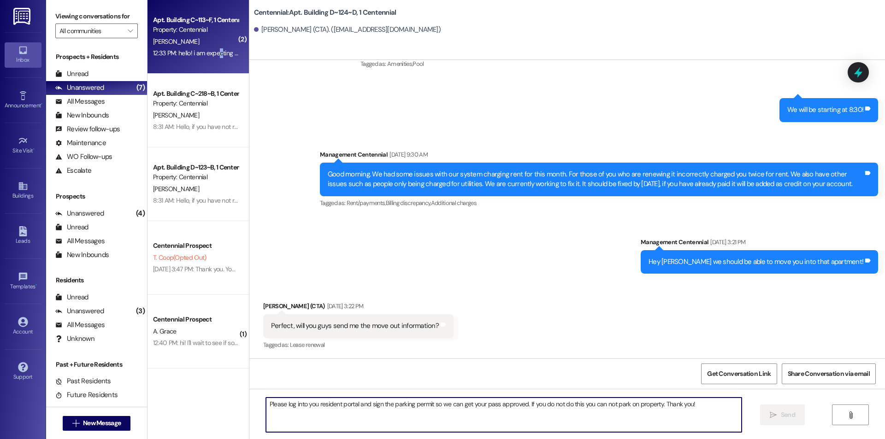
click at [213, 56] on div "12:33 PM: hello! i am expecting license plates to come in the mail any day now.…" at bounding box center [570, 53] width 835 height 8
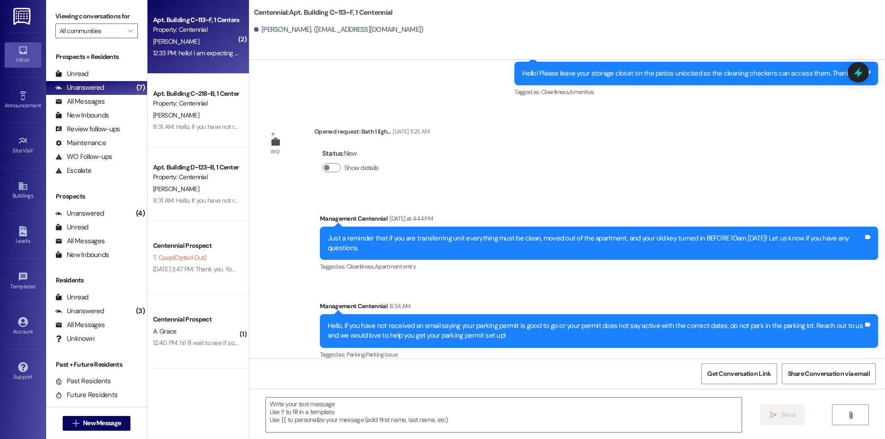
scroll to position [4931, 0]
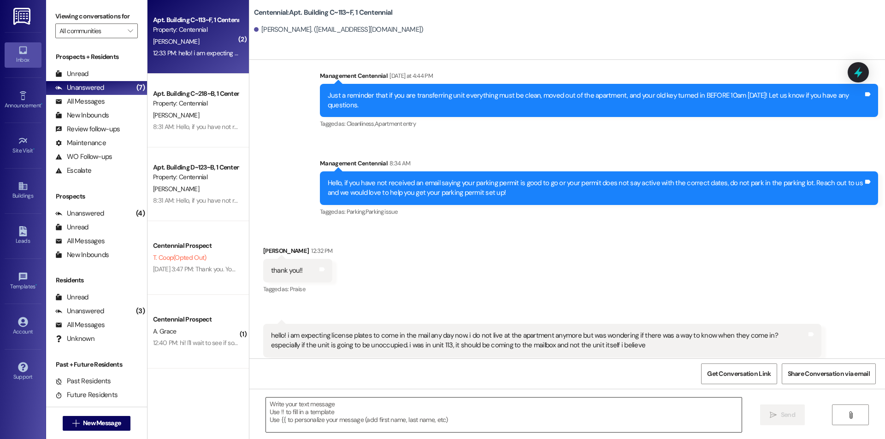
click at [393, 416] on textarea at bounding box center [504, 415] width 476 height 35
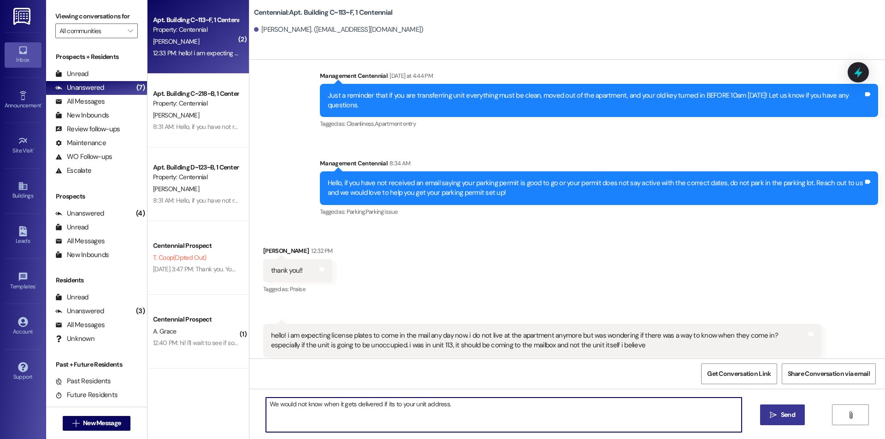
type textarea "We would not know when it gets delivered if its to your unit address."
click at [798, 416] on button " Send" at bounding box center [782, 415] width 45 height 21
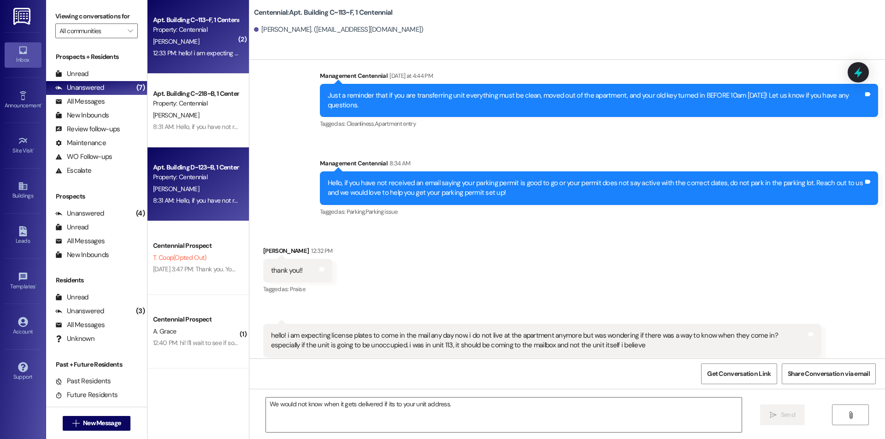
scroll to position [4931, 0]
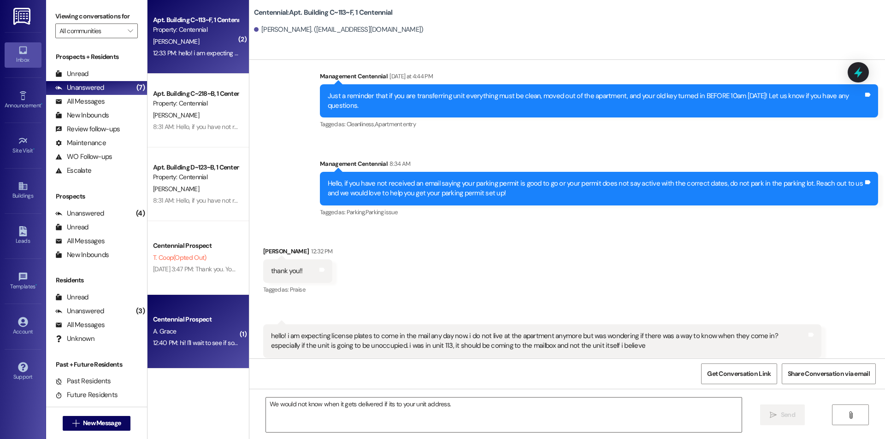
click at [211, 331] on div "A. Grace" at bounding box center [195, 332] width 87 height 12
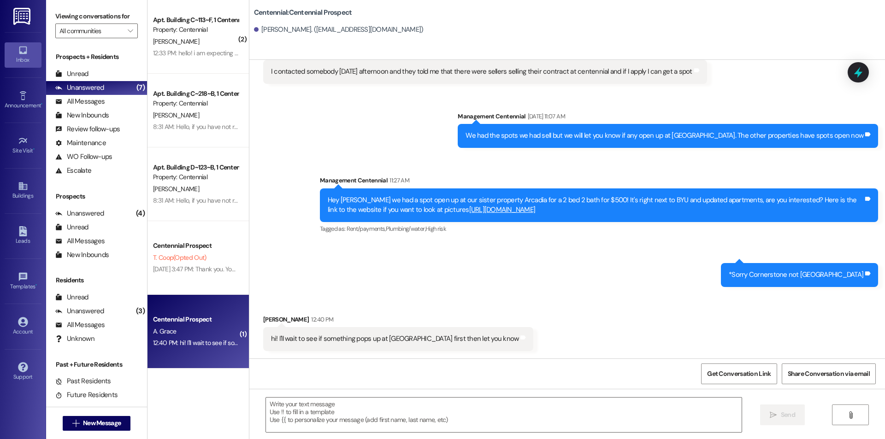
scroll to position [321, 0]
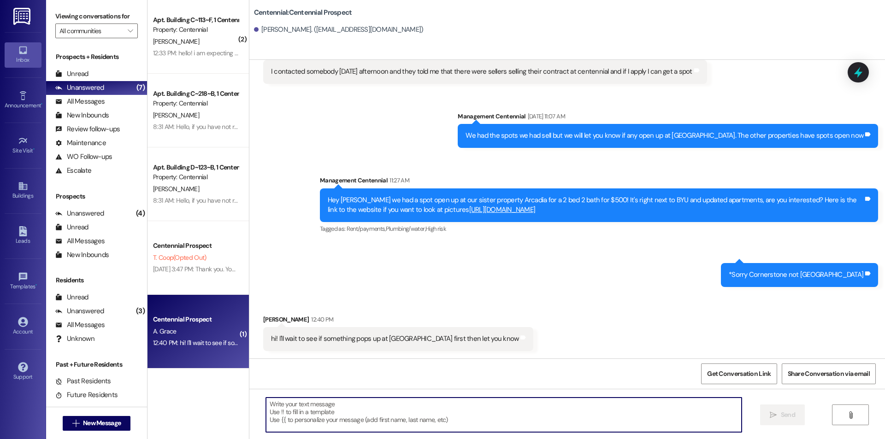
click at [307, 414] on textarea at bounding box center [504, 415] width 476 height 35
type textarea "Sounds good!"
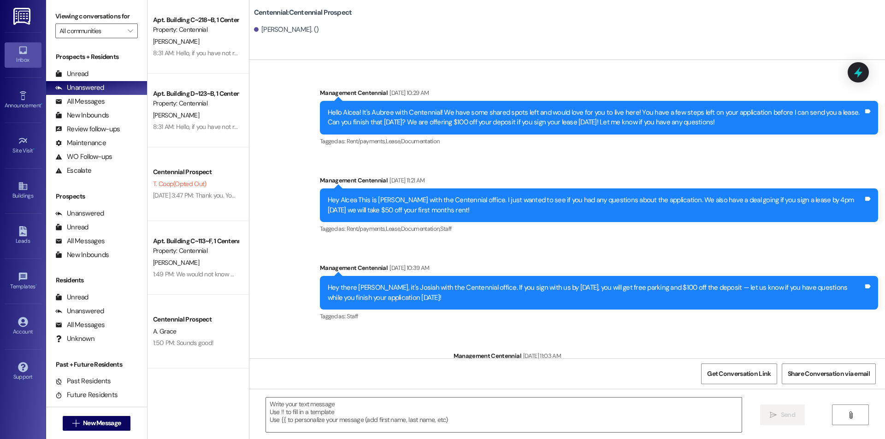
scroll to position [1556, 0]
